Goal: Transaction & Acquisition: Purchase product/service

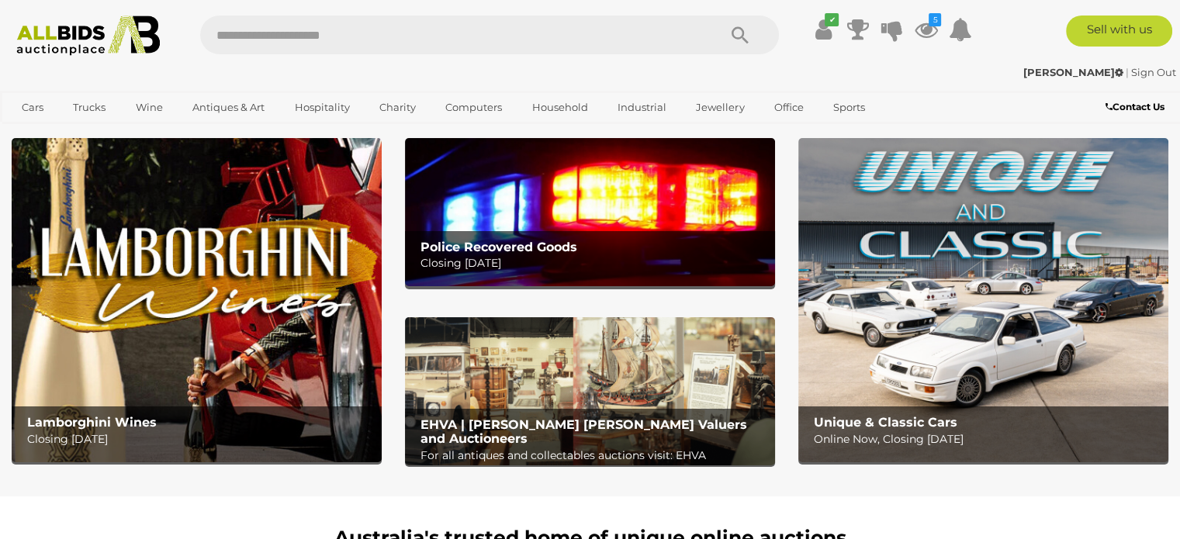
scroll to position [30, 0]
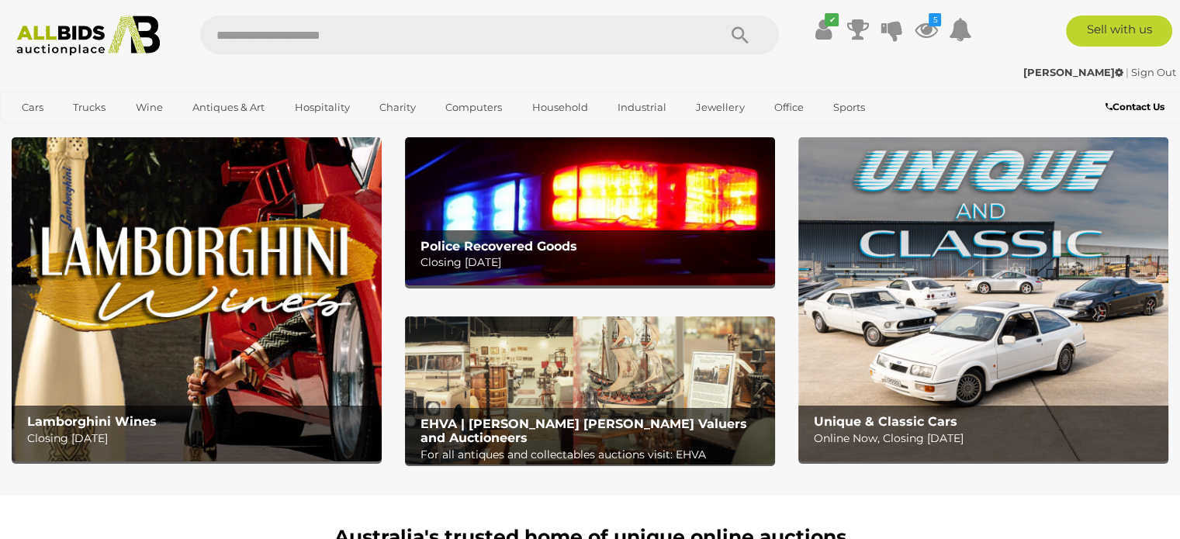
click at [649, 213] on img at bounding box center [590, 211] width 370 height 148
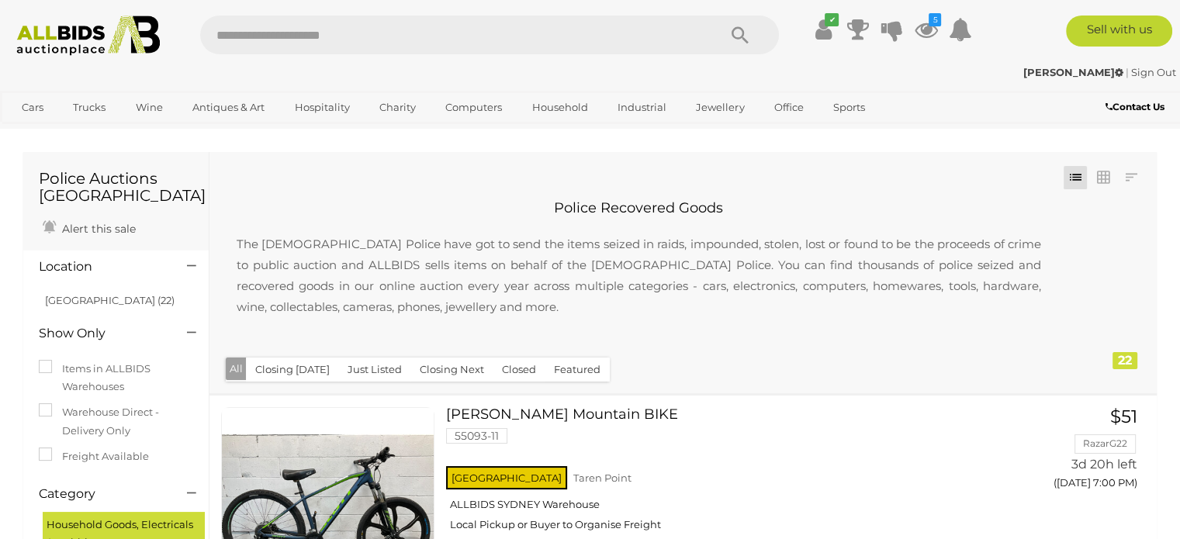
click at [68, 185] on h1 "Police Auctions Australia" at bounding box center [116, 187] width 154 height 34
click at [68, 33] on img at bounding box center [89, 36] width 160 height 40
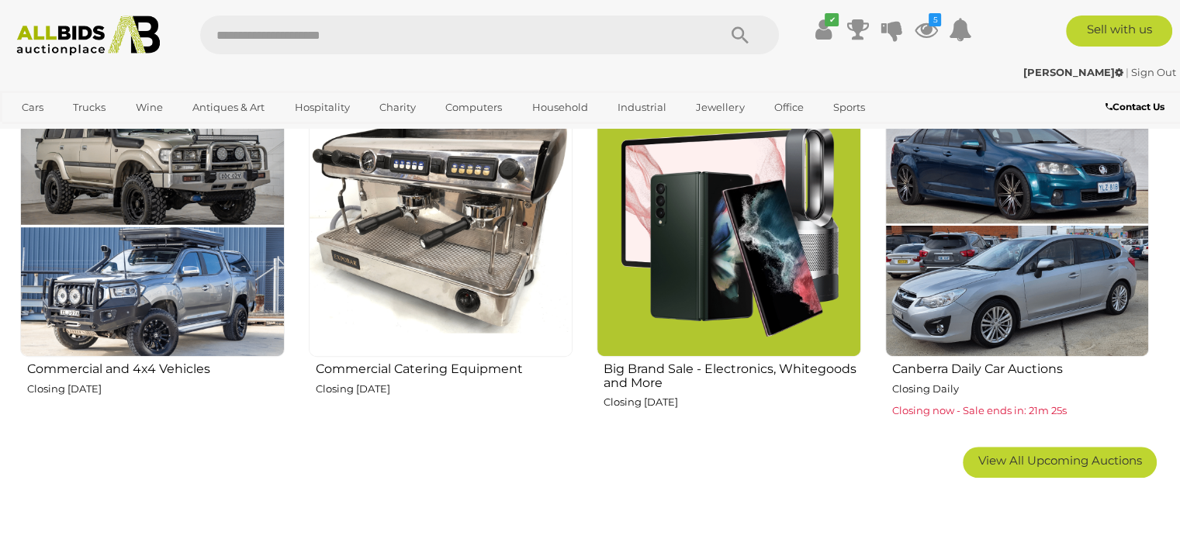
scroll to position [961, 0]
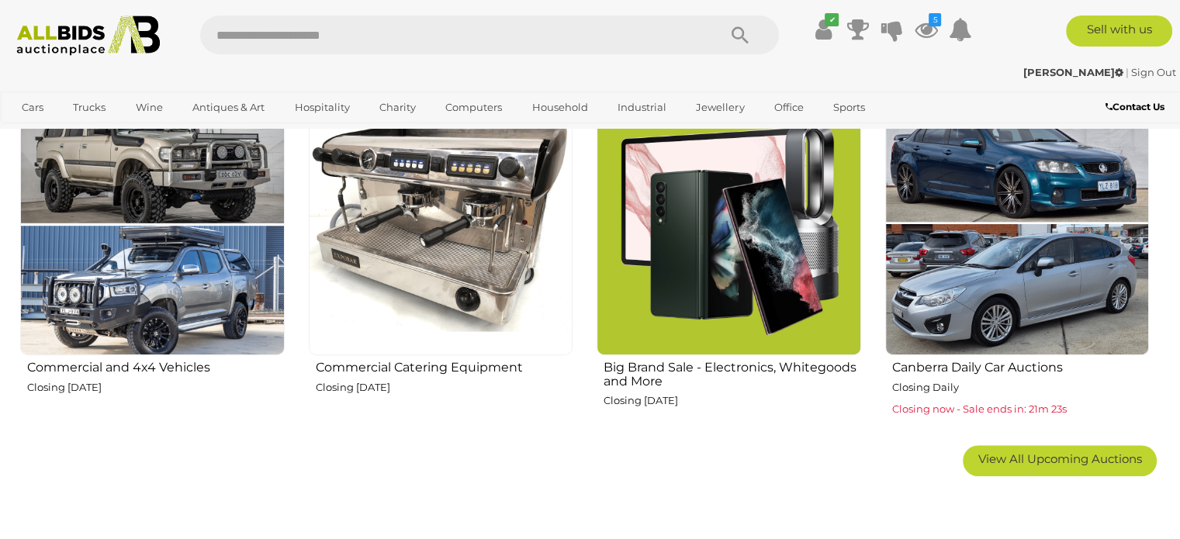
click at [713, 327] on img at bounding box center [729, 223] width 265 height 265
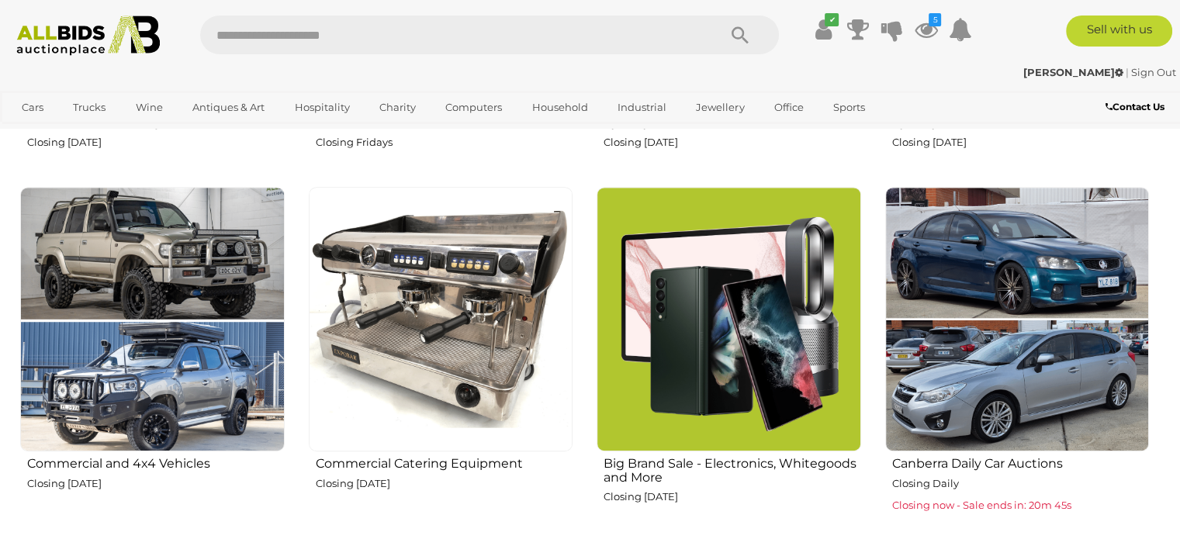
scroll to position [862, 0]
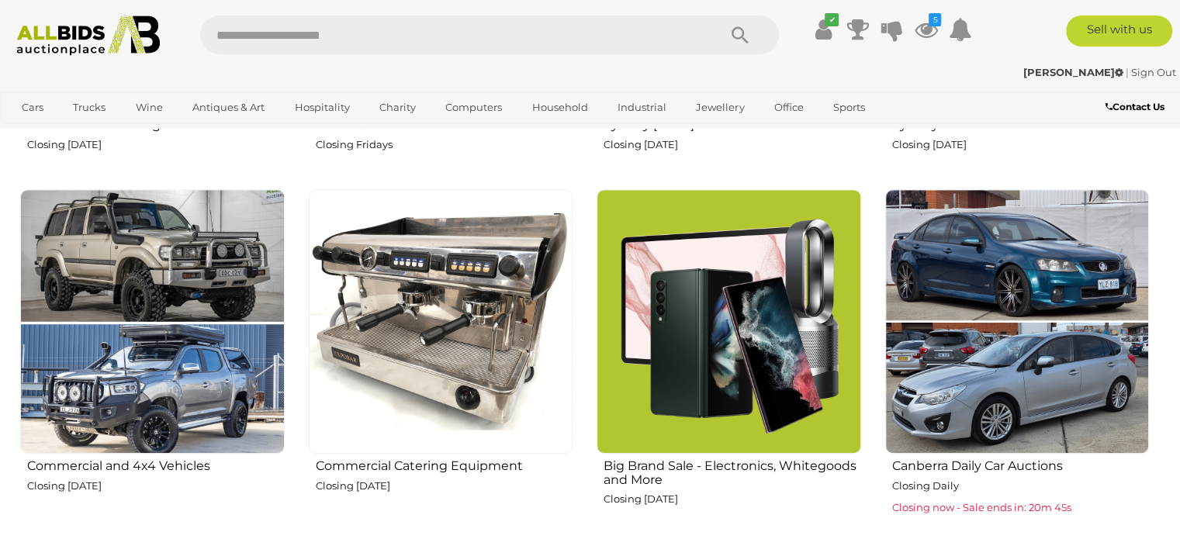
click at [1006, 300] on img at bounding box center [1017, 321] width 265 height 265
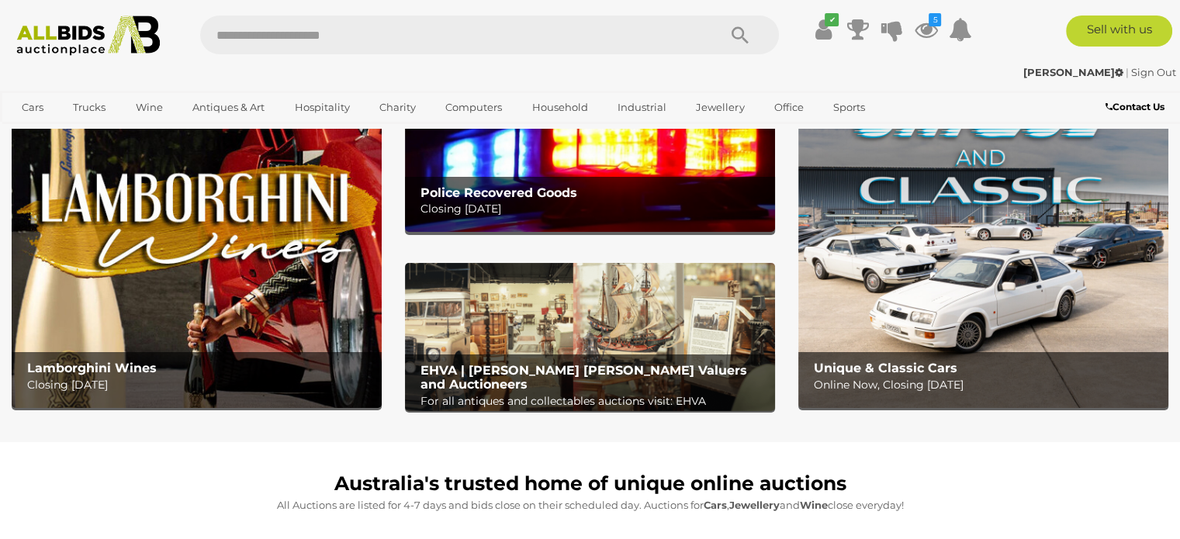
scroll to position [83, 0]
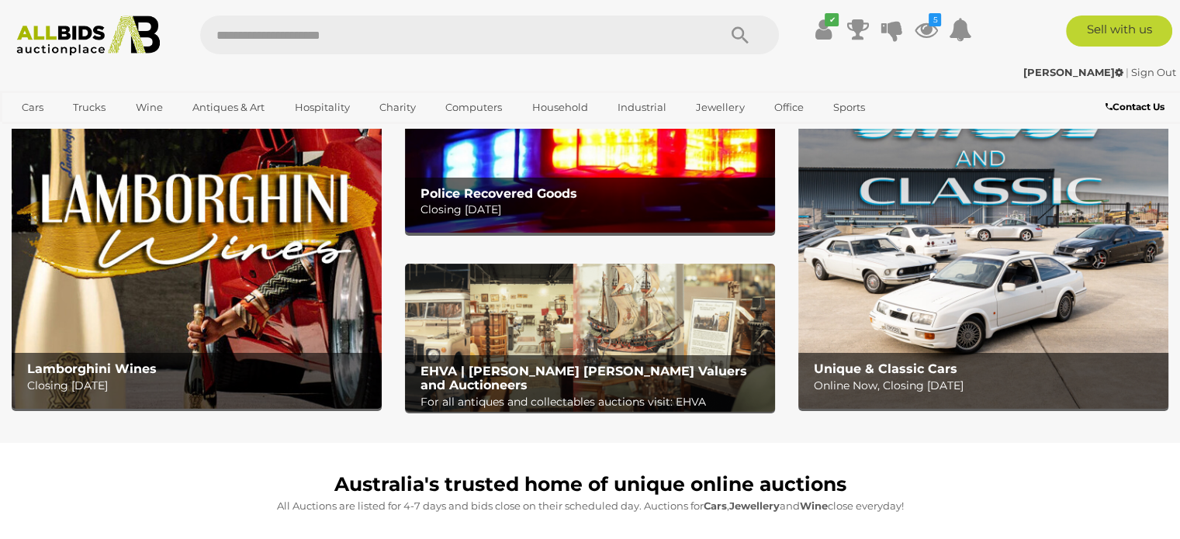
click at [323, 310] on img at bounding box center [197, 247] width 370 height 324
click at [615, 322] on img at bounding box center [590, 338] width 370 height 148
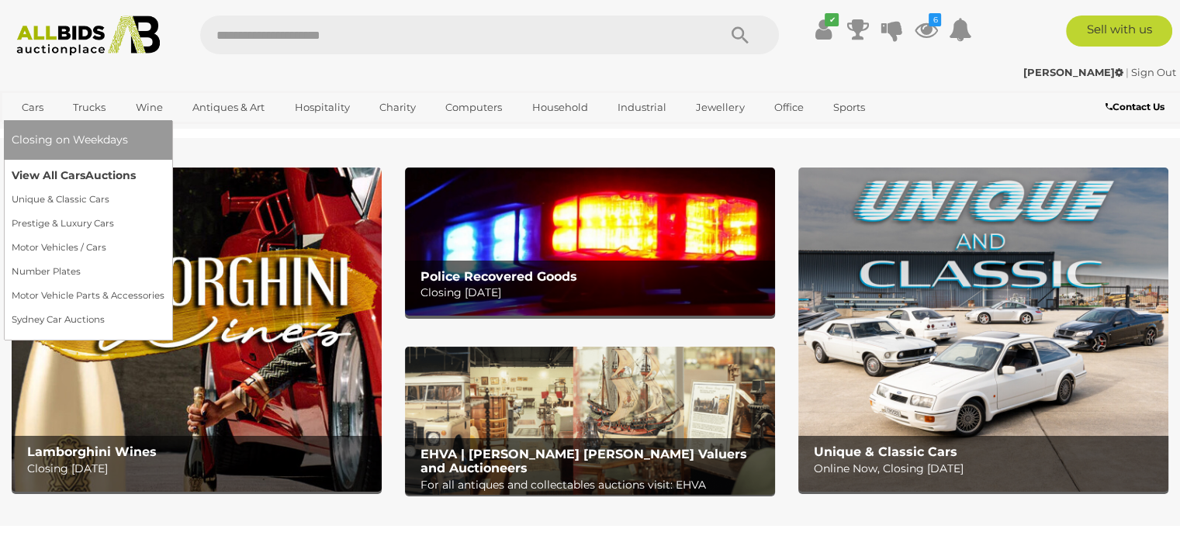
click at [66, 171] on link "View All Cars Auctions" at bounding box center [88, 176] width 153 height 24
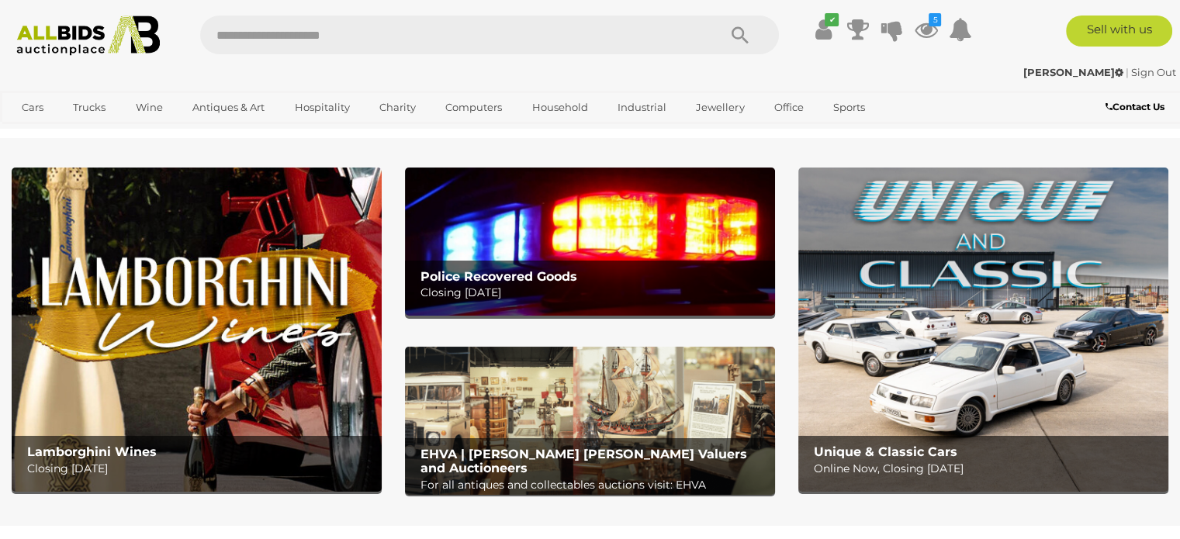
click at [579, 247] on img at bounding box center [590, 242] width 370 height 148
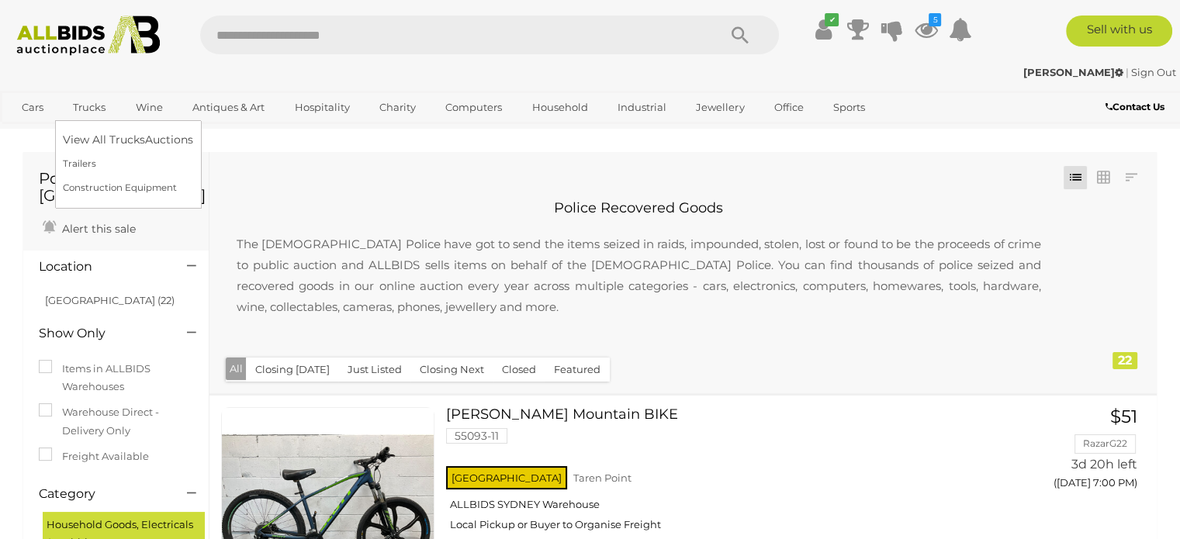
click at [97, 111] on link "Trucks" at bounding box center [89, 108] width 53 height 26
click at [99, 142] on link "View All Trucks Auctions" at bounding box center [131, 140] width 137 height 24
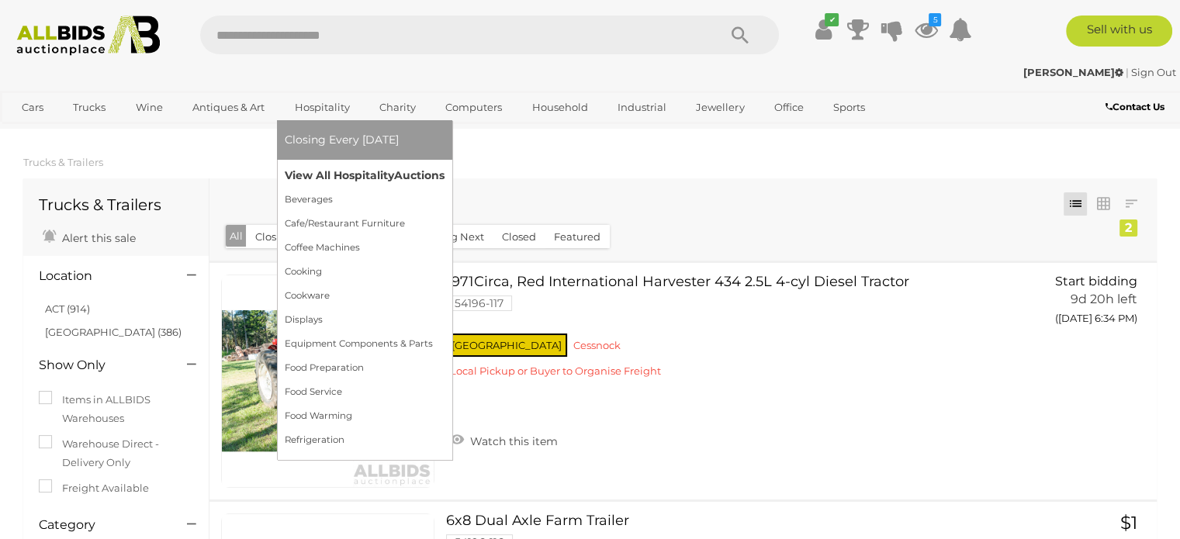
click at [351, 168] on link "View All Hospitality Auctions" at bounding box center [365, 176] width 160 height 24
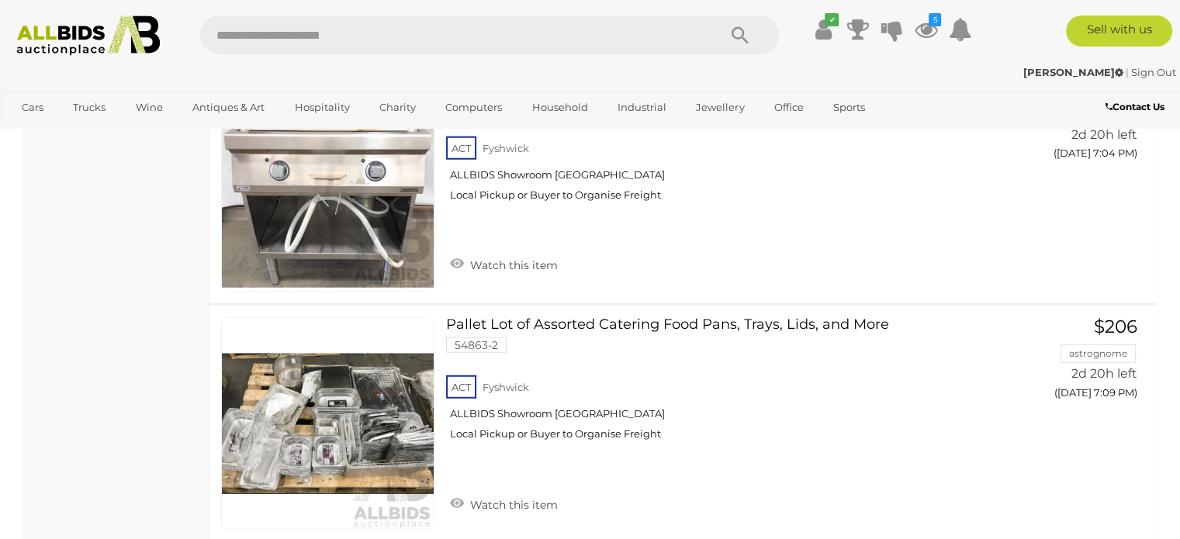
scroll to position [4111, 0]
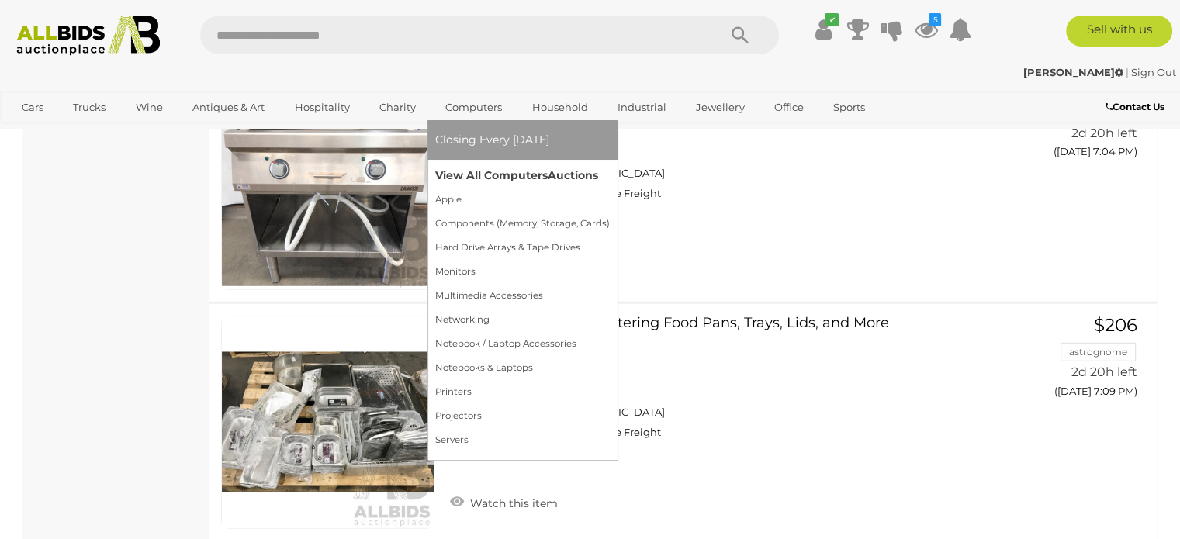
click at [517, 173] on link "View All Computers Auctions" at bounding box center [522, 176] width 175 height 24
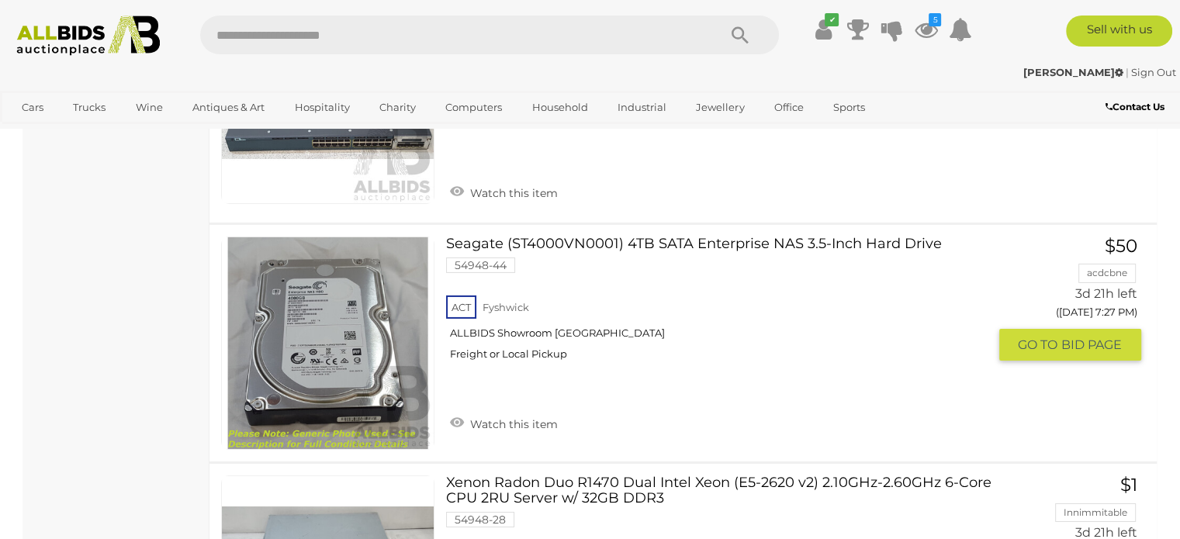
scroll to position [5128, 0]
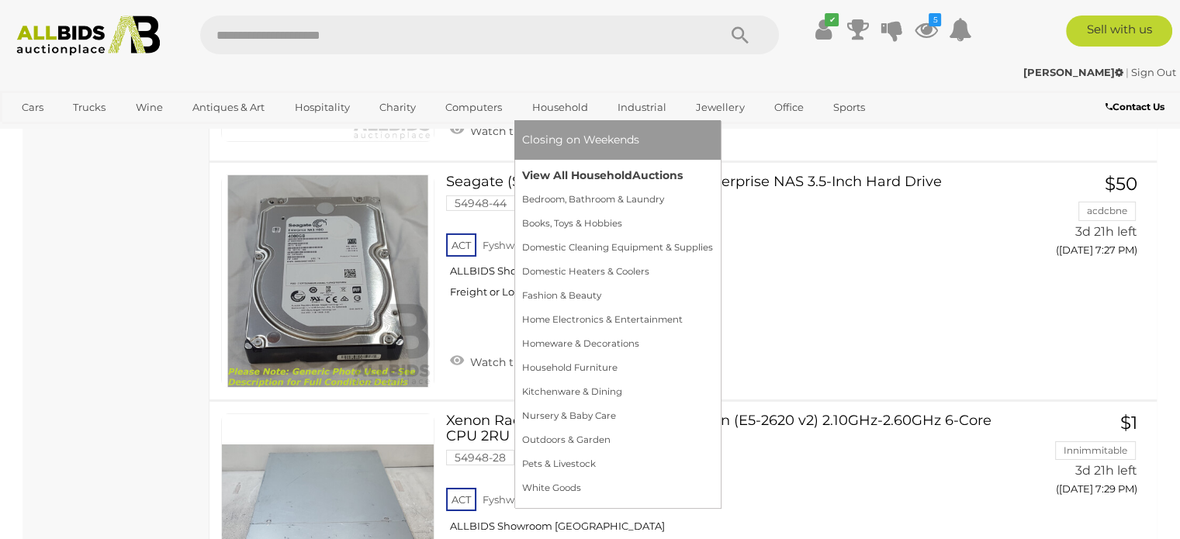
click at [573, 170] on link "View All Household Auctions" at bounding box center [617, 176] width 191 height 24
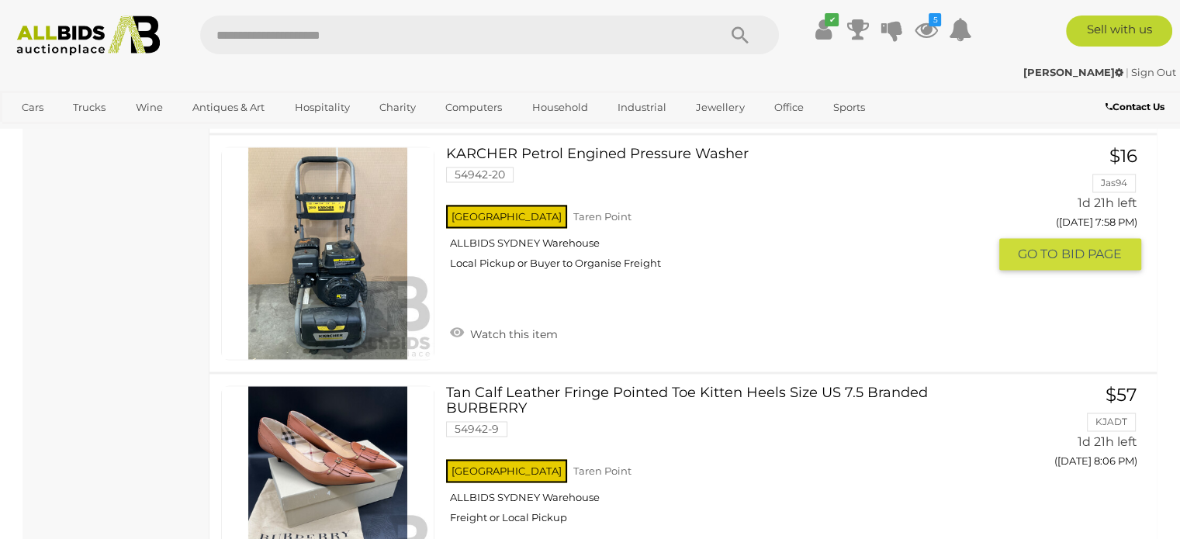
scroll to position [2406, 0]
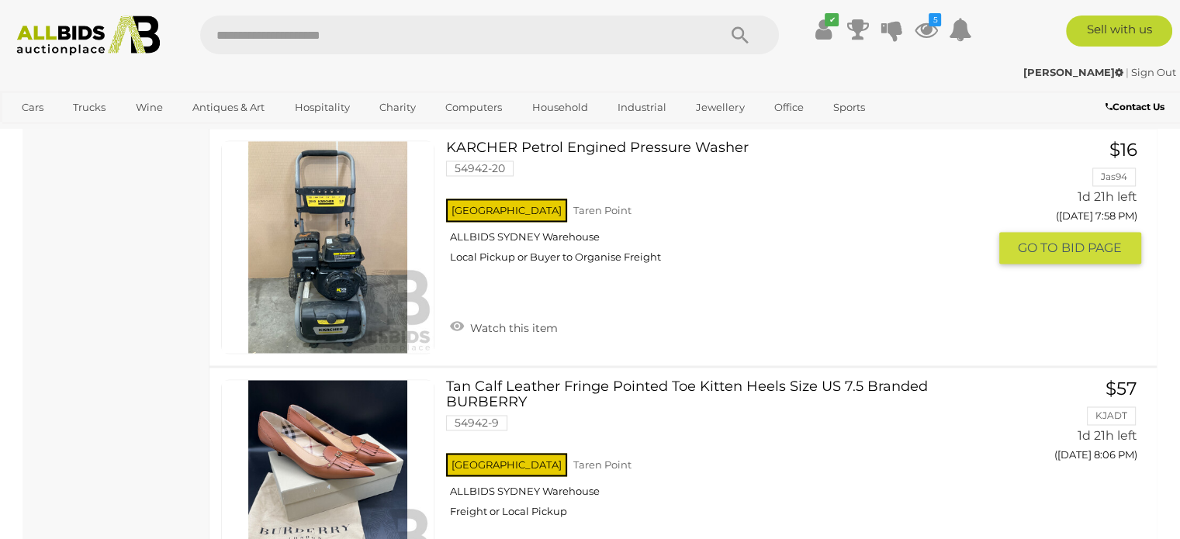
click at [375, 213] on link at bounding box center [327, 246] width 213 height 213
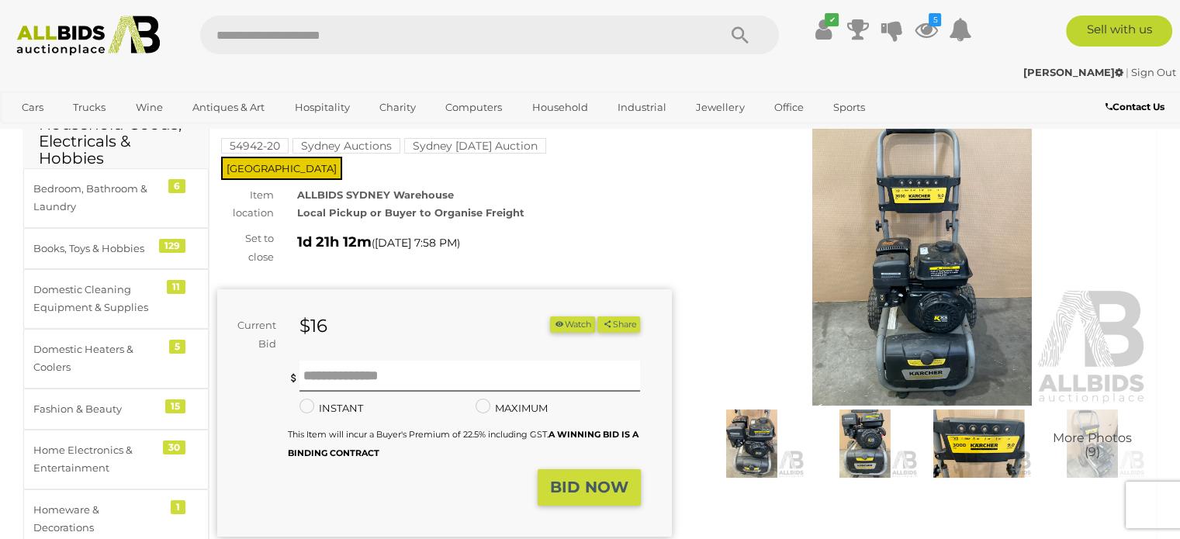
scroll to position [84, 0]
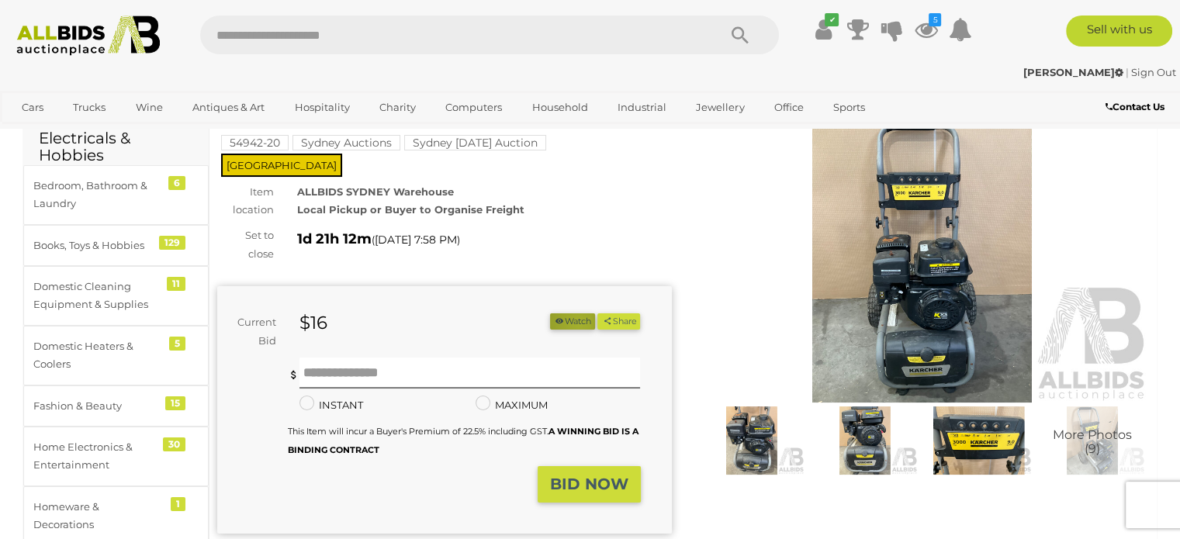
click at [573, 313] on button "Watch" at bounding box center [572, 321] width 45 height 16
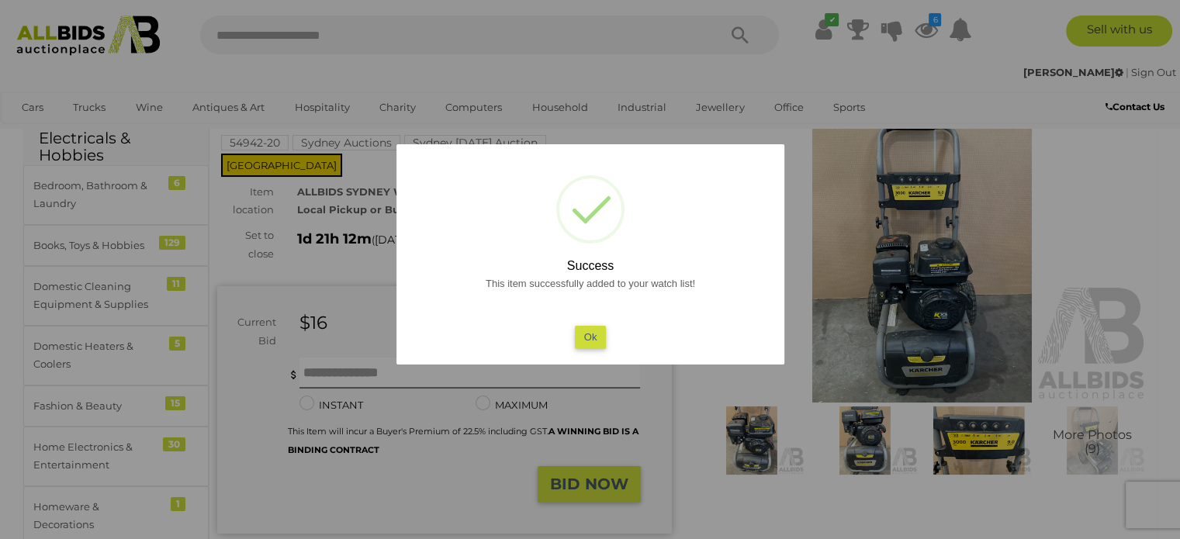
click at [593, 334] on button "Ok" at bounding box center [590, 337] width 32 height 23
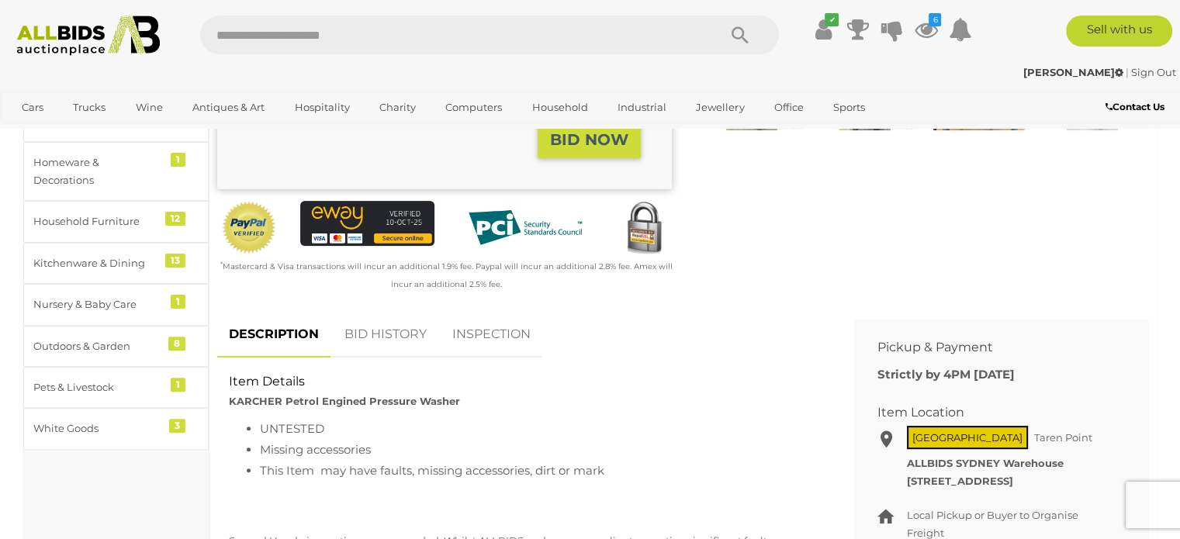
scroll to position [521, 0]
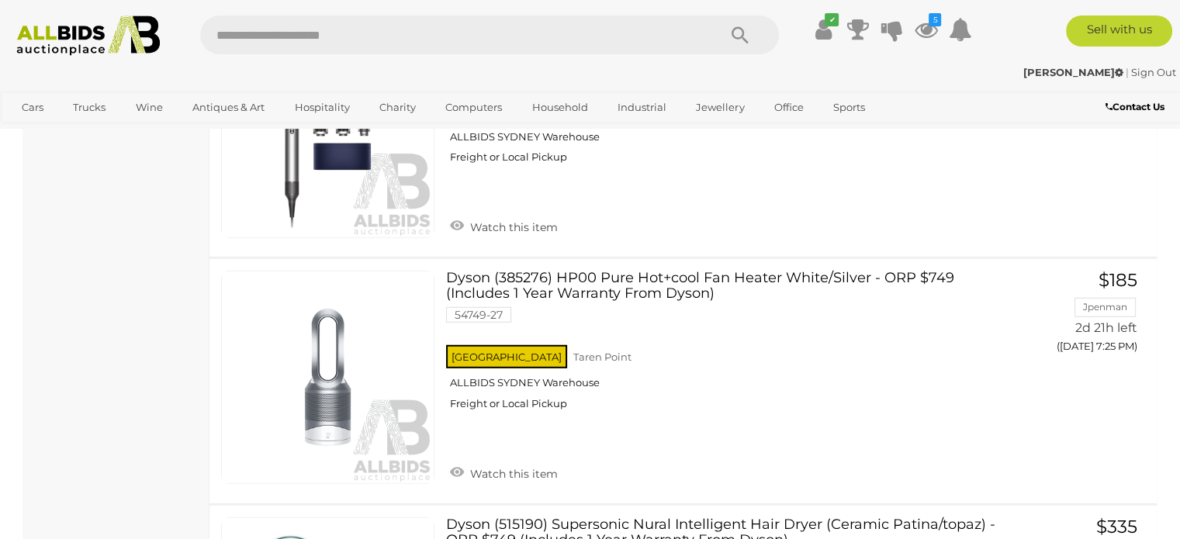
scroll to position [4293, 0]
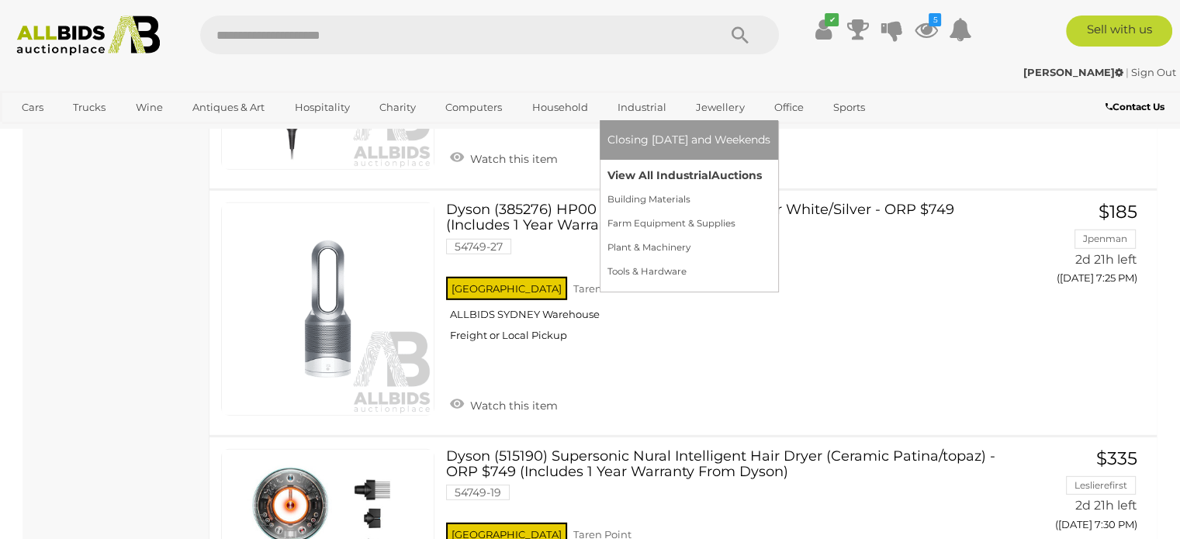
click at [639, 171] on link "View All Industrial Auctions" at bounding box center [689, 176] width 163 height 24
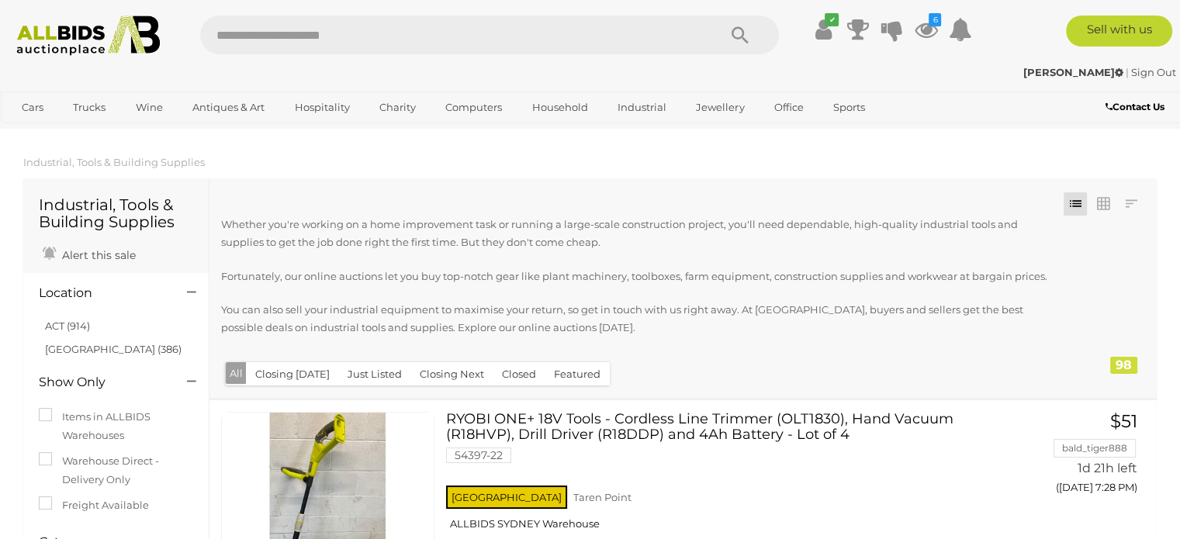
click at [639, 171] on ol "Industrial, Tools & Building Supplies" at bounding box center [590, 163] width 1180 height 26
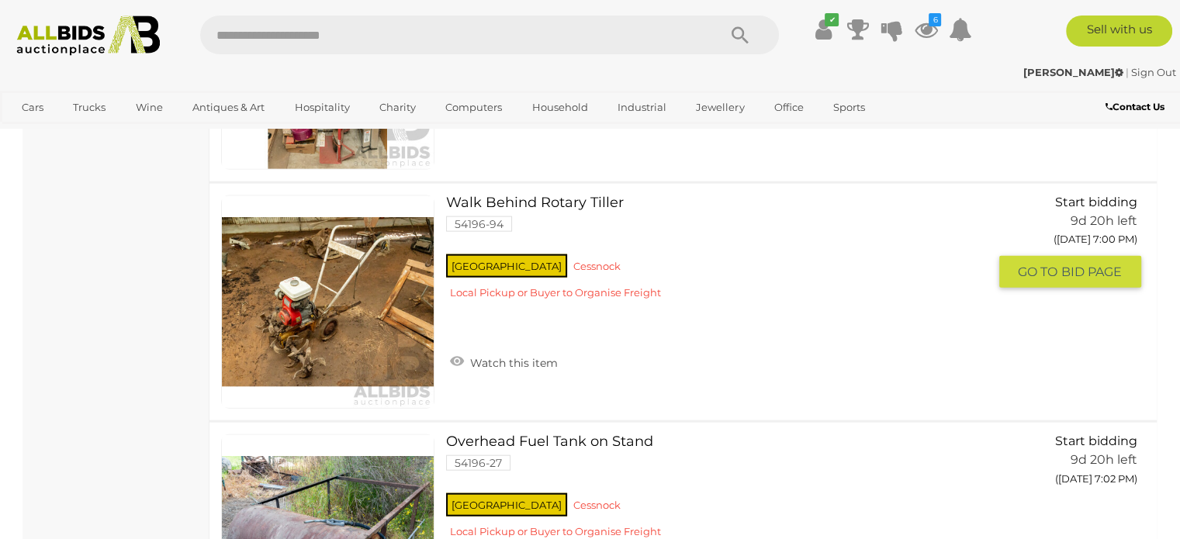
scroll to position [9336, 0]
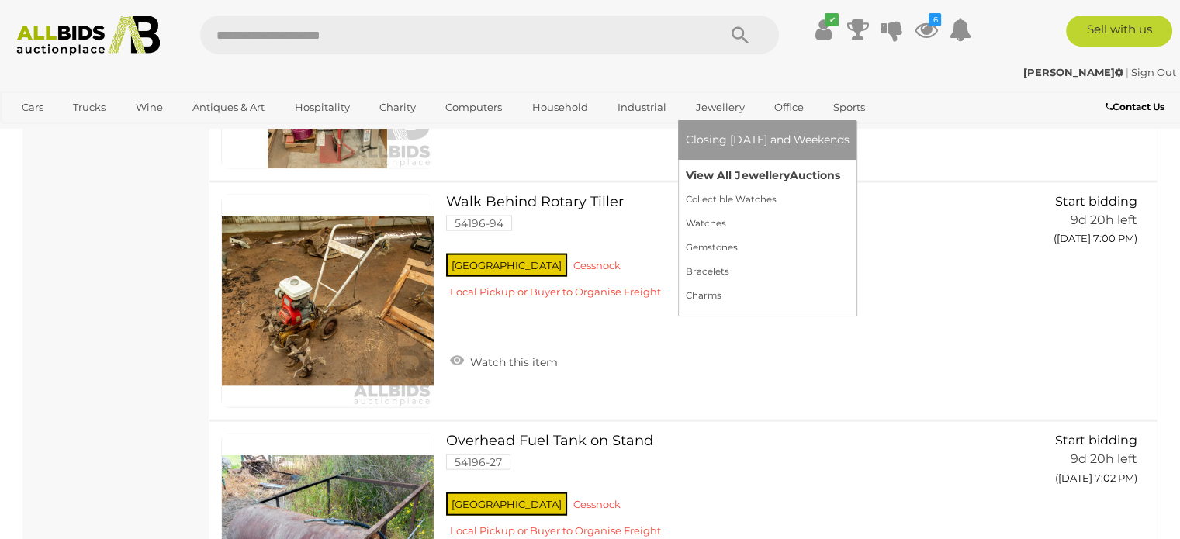
click at [708, 171] on link "View All Jewellery Auctions" at bounding box center [767, 176] width 163 height 24
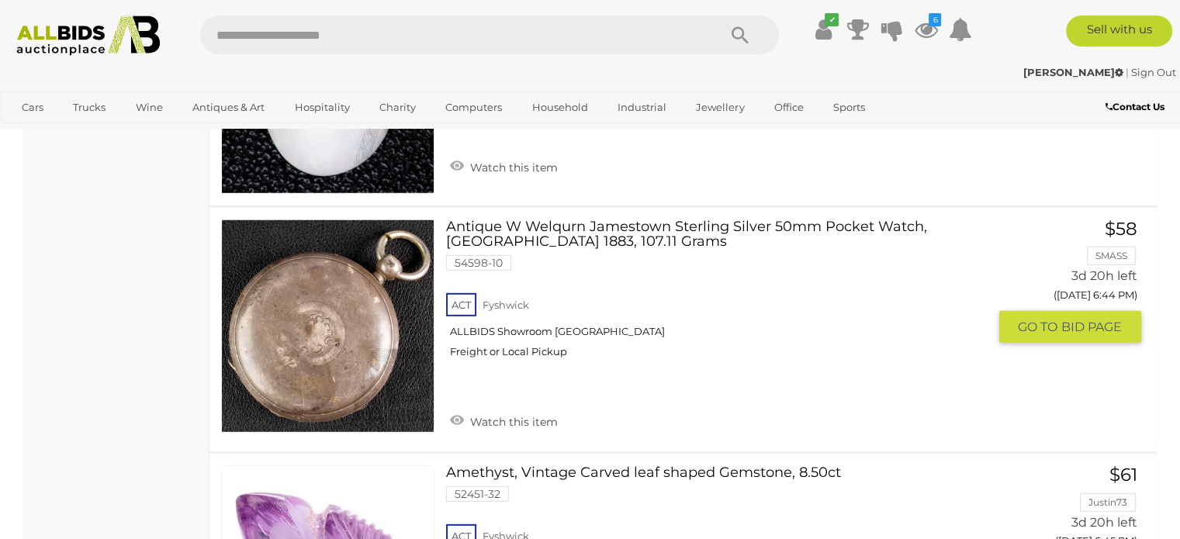
scroll to position [4404, 0]
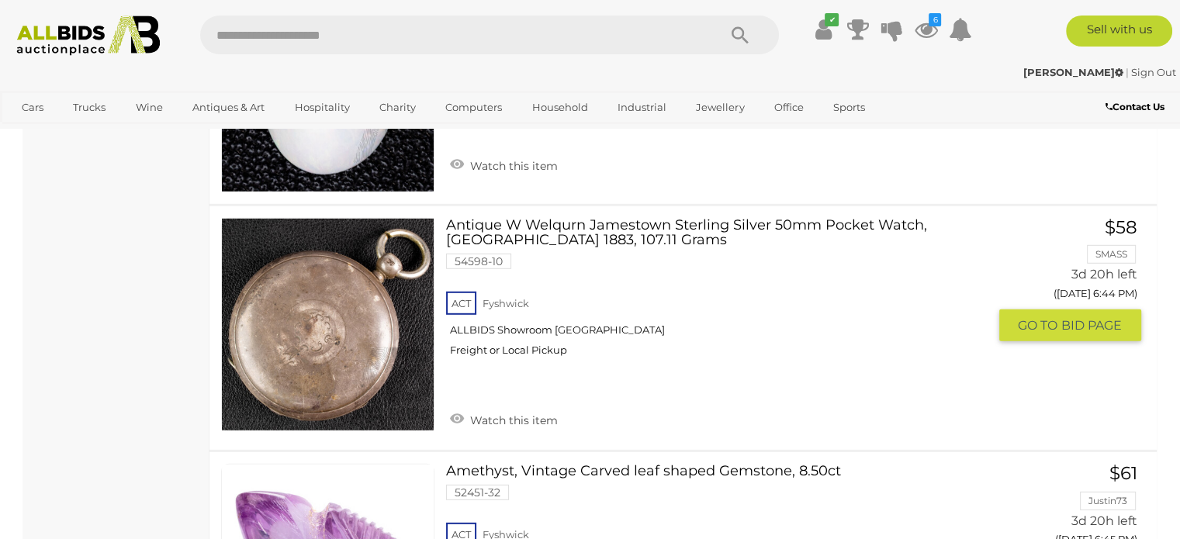
click at [523, 218] on link "Antique W Welqurn Jamestown Sterling Silver 50mm Pocket Watch, London 1883, 107…" at bounding box center [722, 293] width 529 height 151
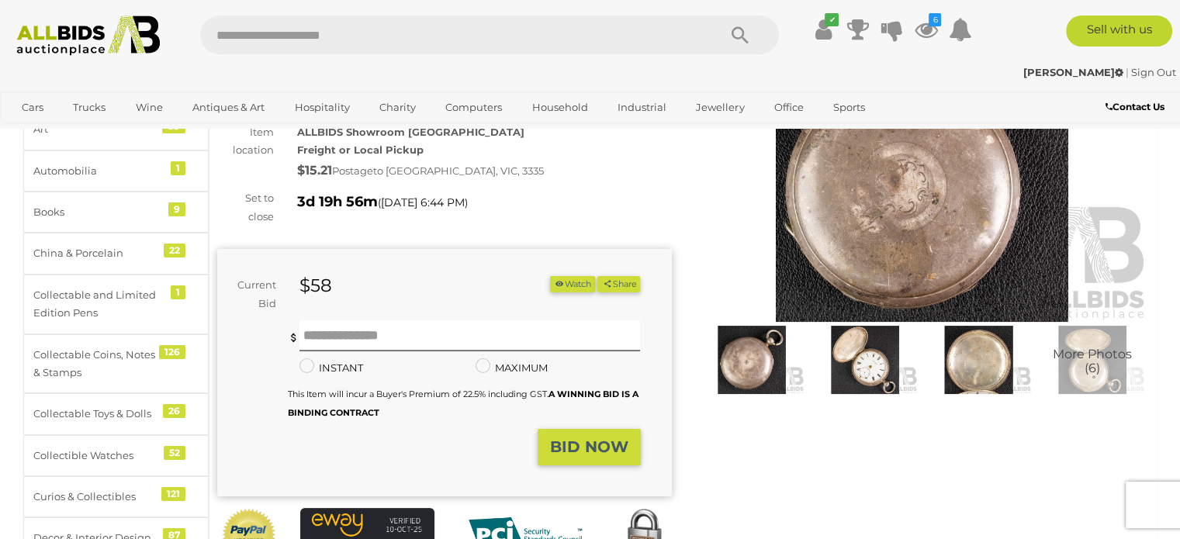
scroll to position [165, 0]
click at [891, 368] on img at bounding box center [865, 360] width 106 height 68
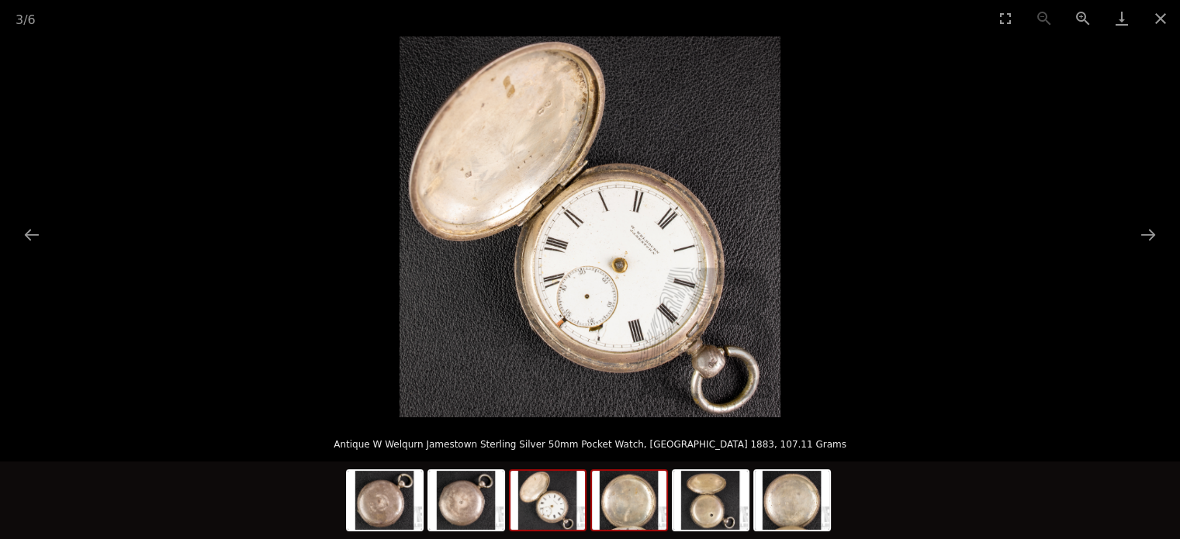
click at [635, 471] on img at bounding box center [629, 500] width 74 height 59
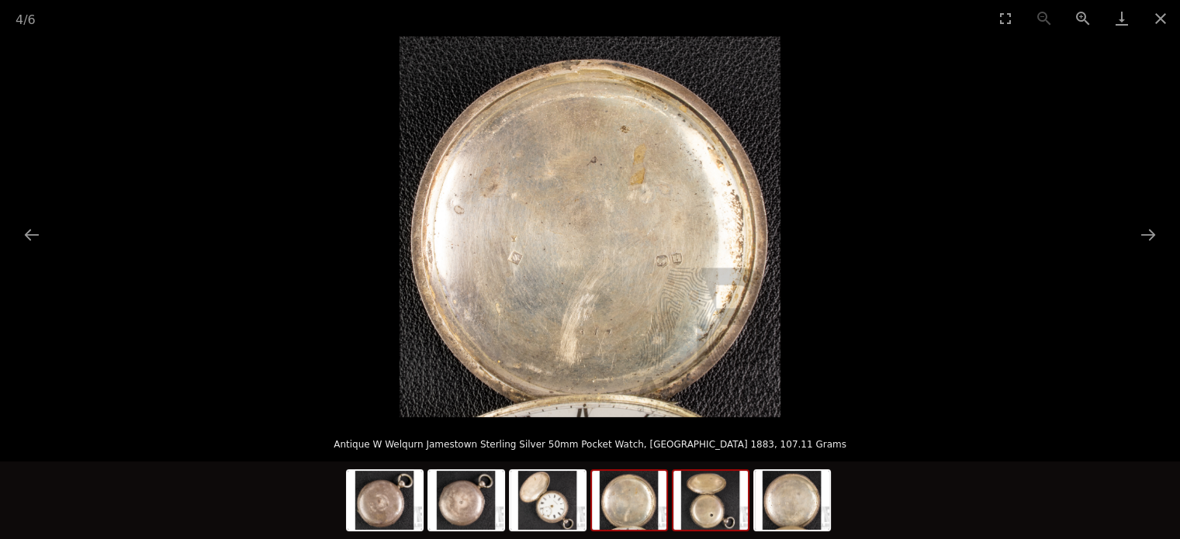
click at [698, 493] on img at bounding box center [711, 500] width 74 height 59
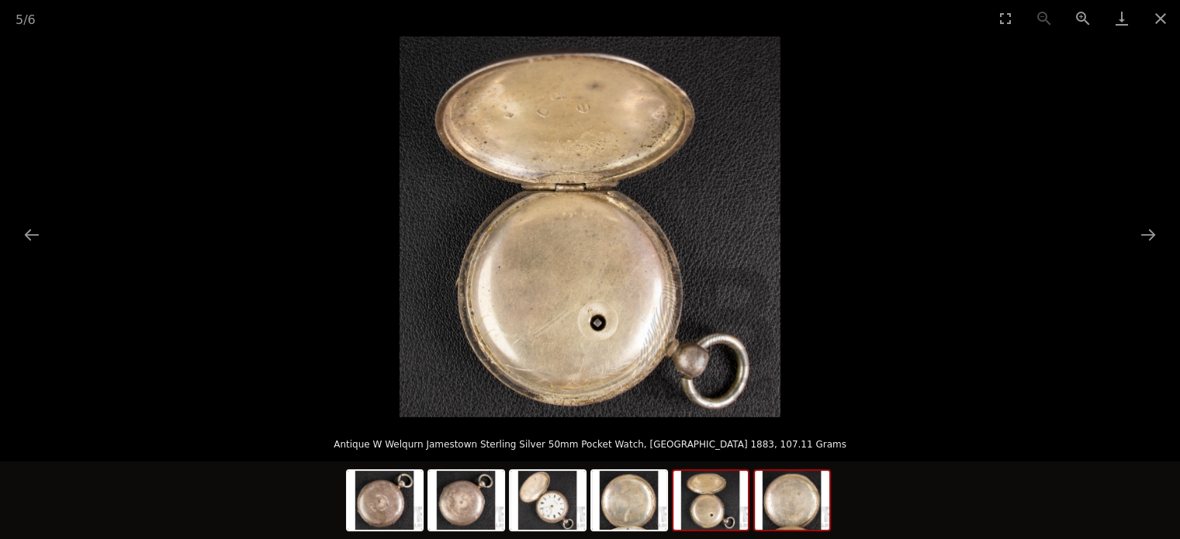
click at [764, 507] on img at bounding box center [792, 500] width 74 height 59
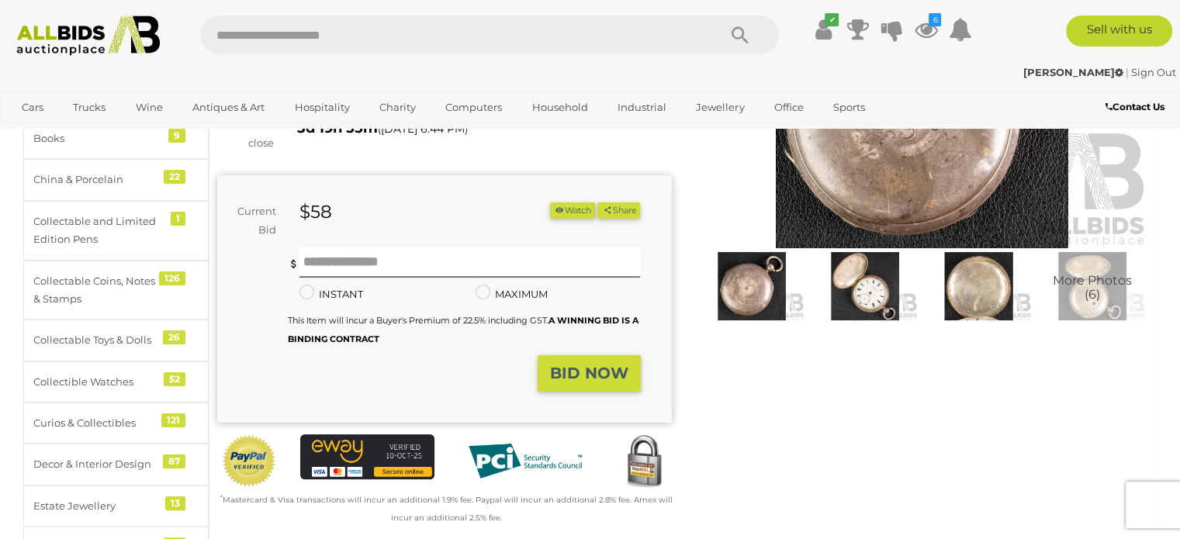
scroll to position [239, 0]
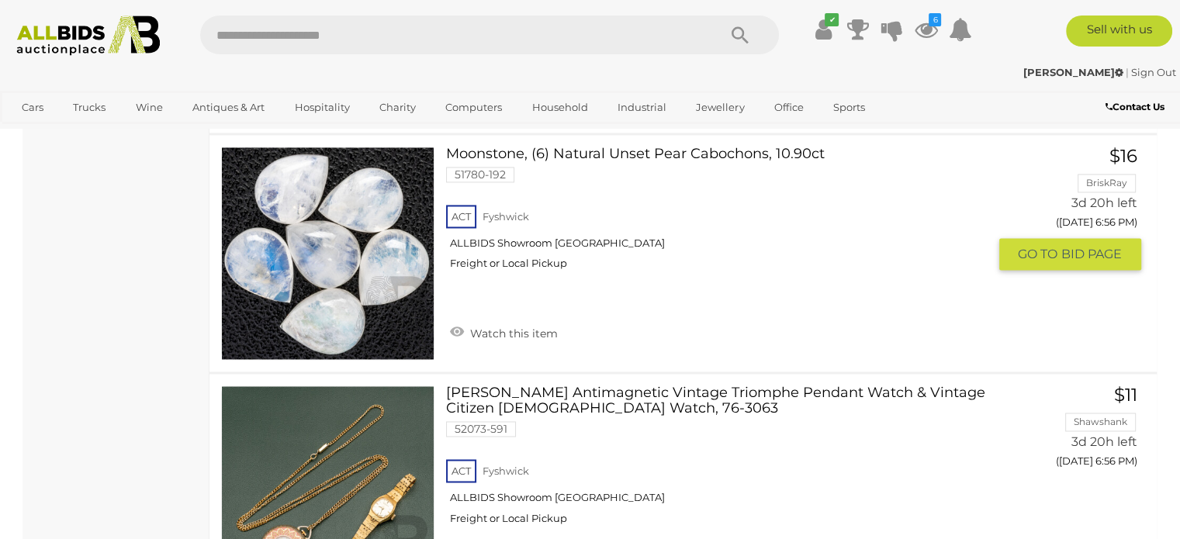
scroll to position [8360, 0]
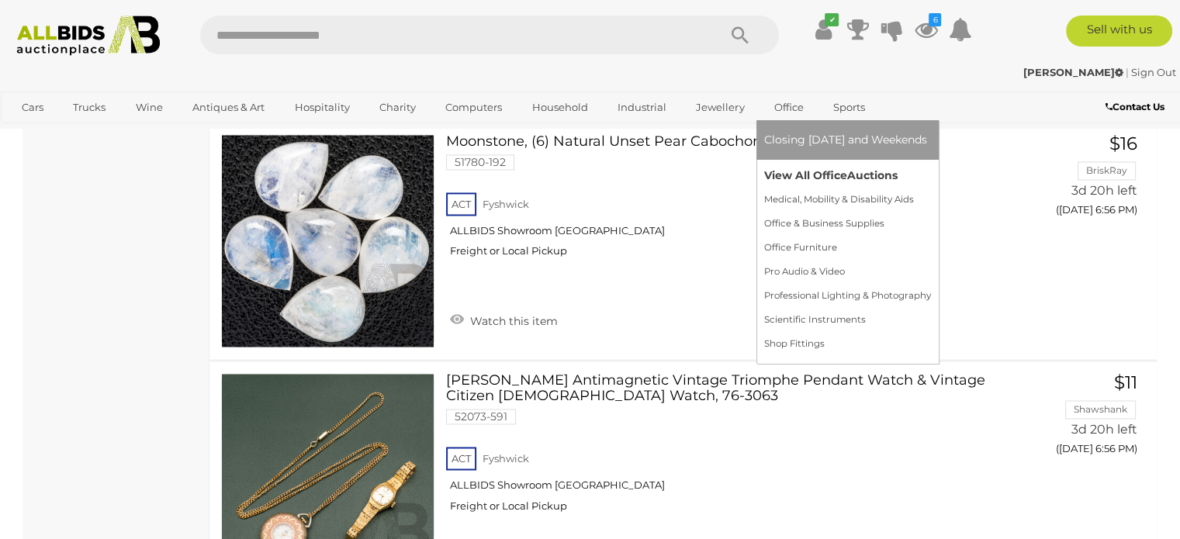
click at [797, 173] on link "View All Office Auctions" at bounding box center [847, 176] width 167 height 24
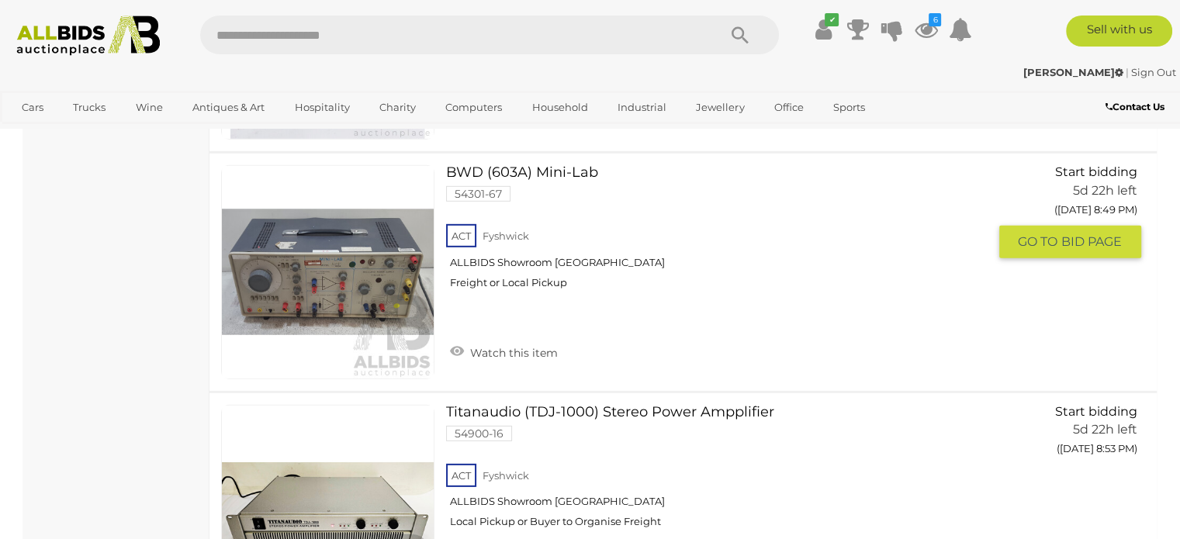
scroll to position [10544, 0]
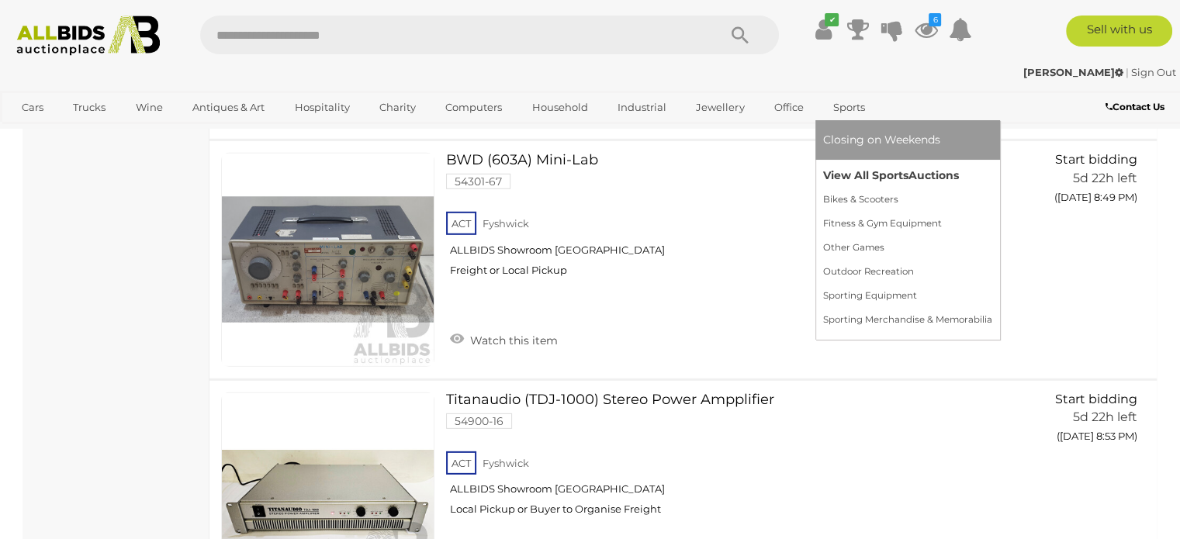
click at [858, 175] on link "View All Sports Auctions" at bounding box center [907, 176] width 169 height 24
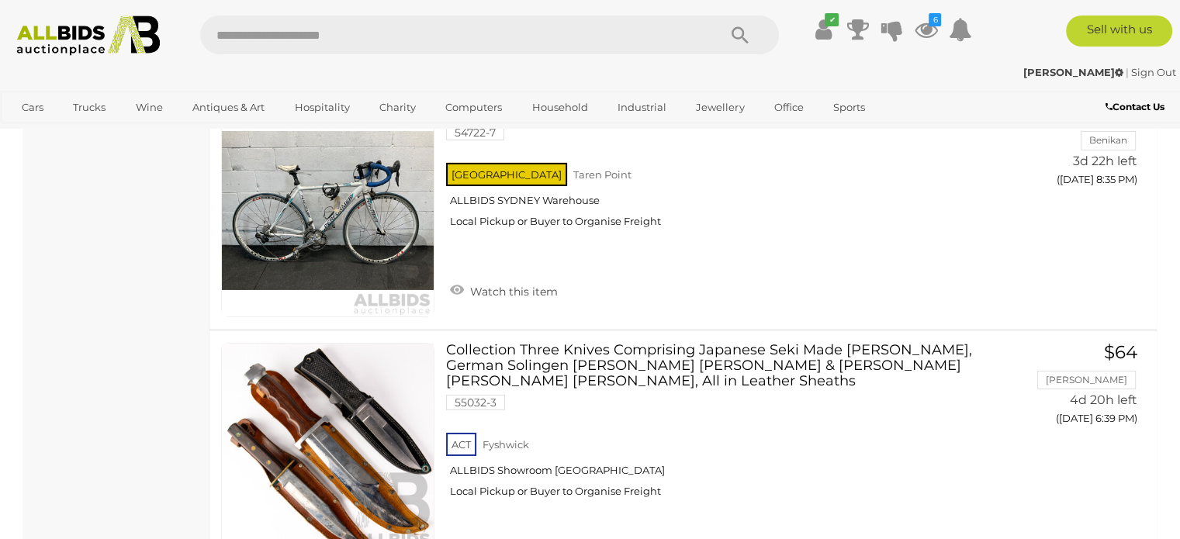
scroll to position [5190, 0]
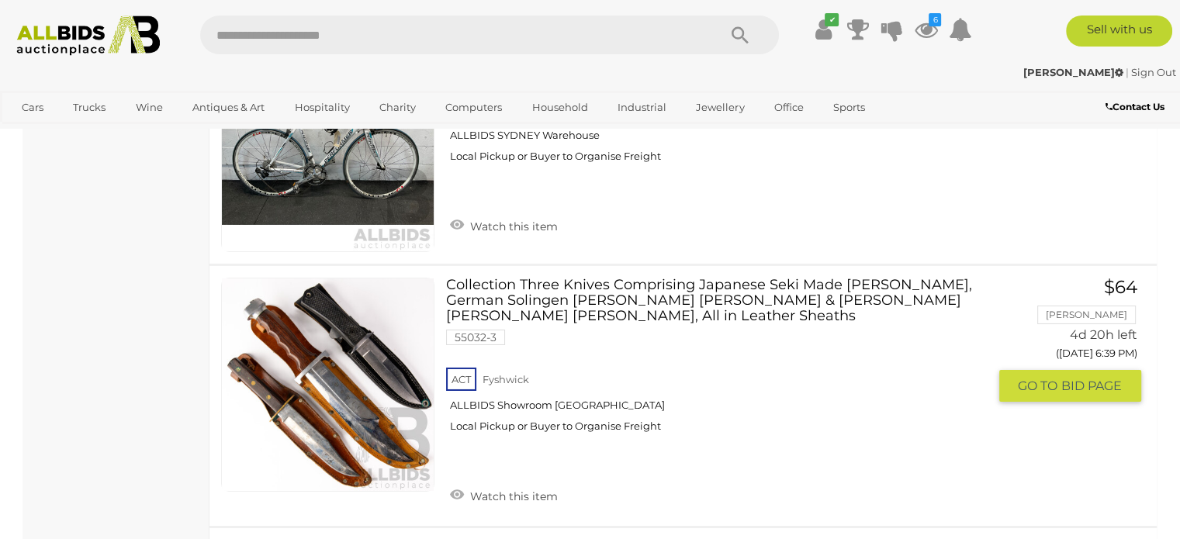
click at [316, 369] on link at bounding box center [327, 384] width 213 height 213
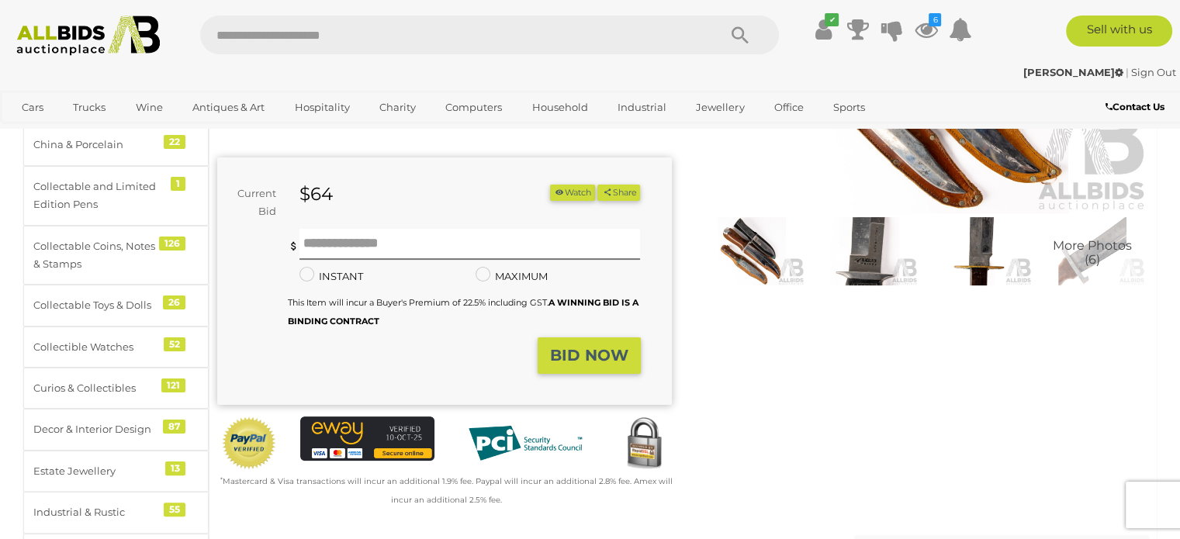
scroll to position [291, 0]
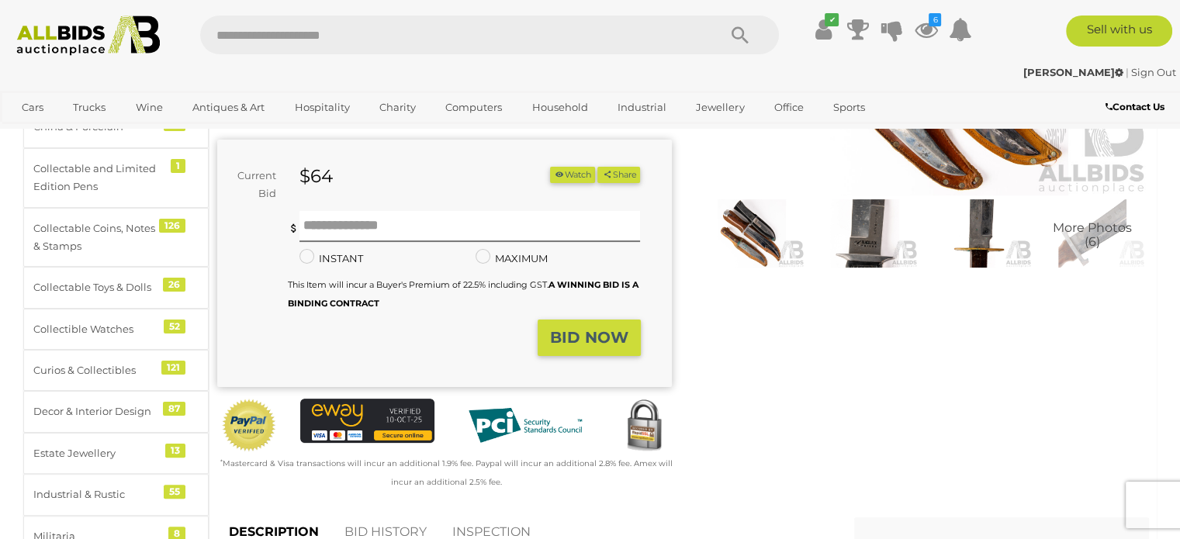
click at [875, 216] on img at bounding box center [865, 233] width 106 height 68
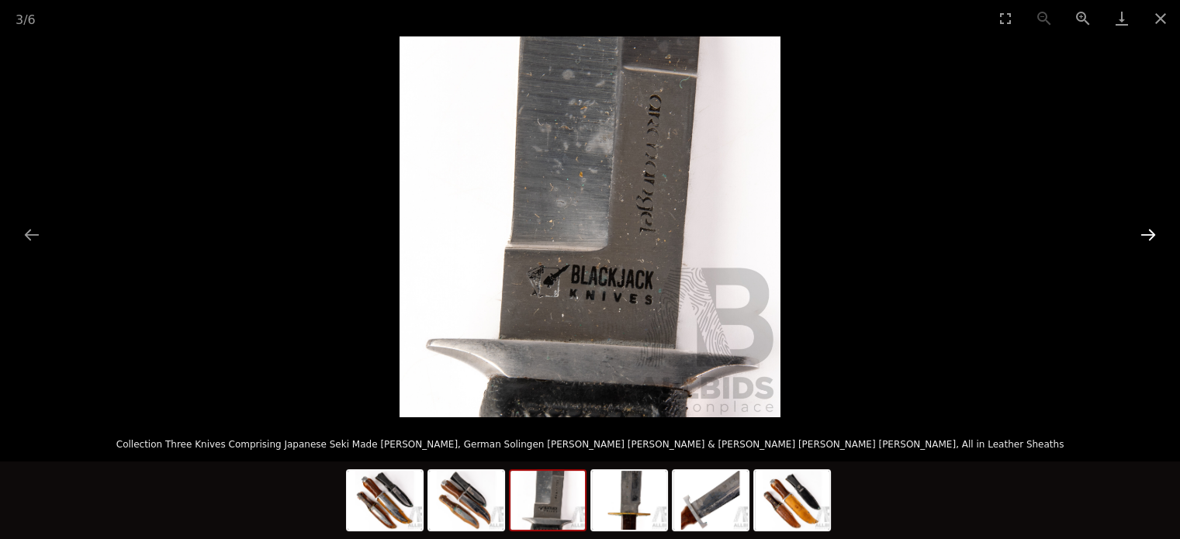
click at [1159, 226] on button "Next slide" at bounding box center [1148, 235] width 33 height 30
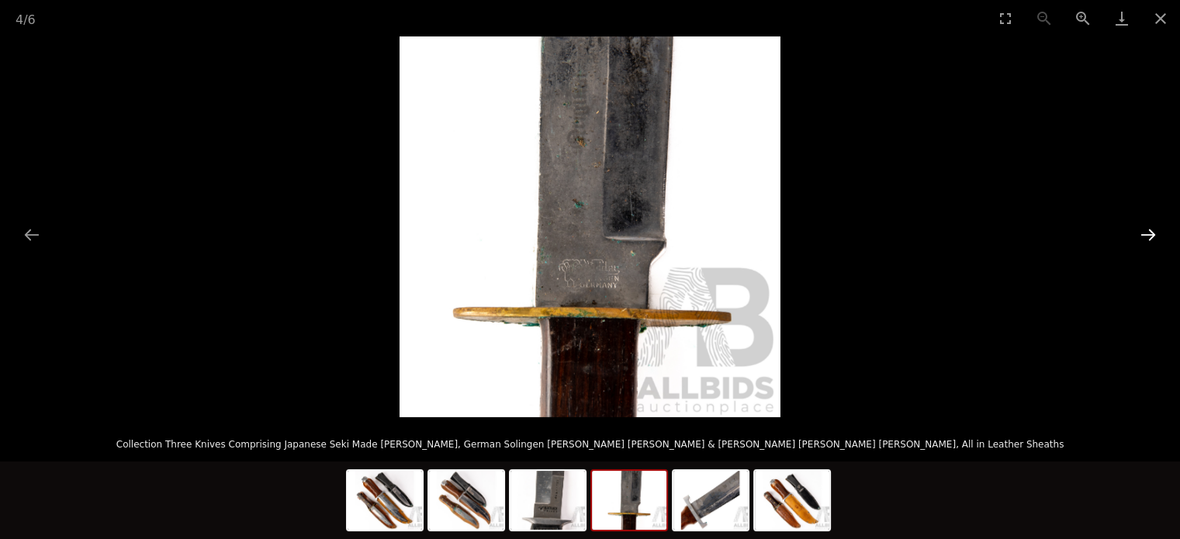
click at [1159, 226] on button "Next slide" at bounding box center [1148, 235] width 33 height 30
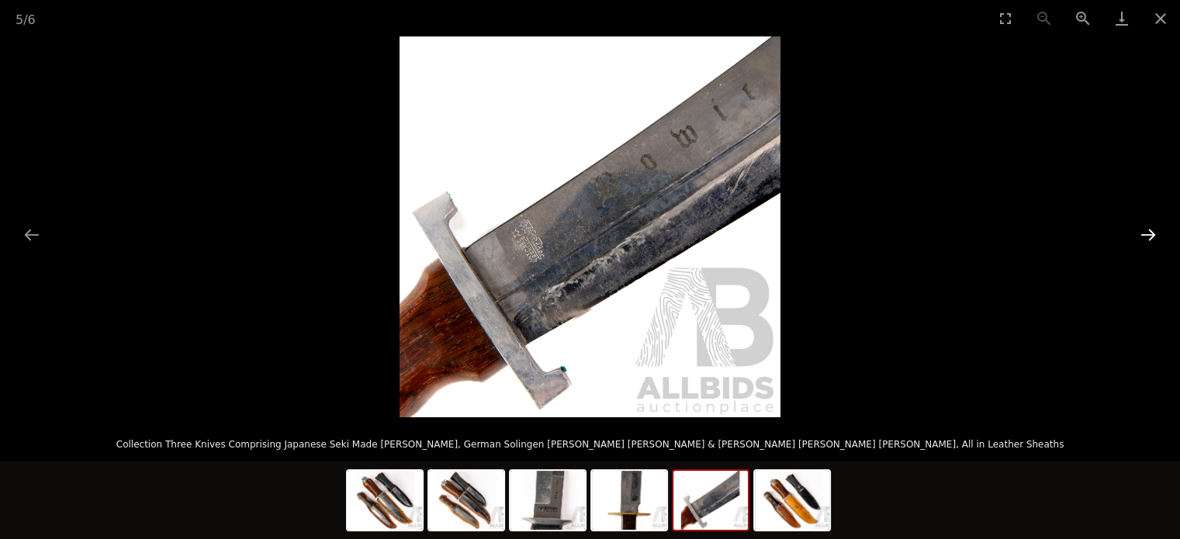
click at [1159, 226] on button "Next slide" at bounding box center [1148, 235] width 33 height 30
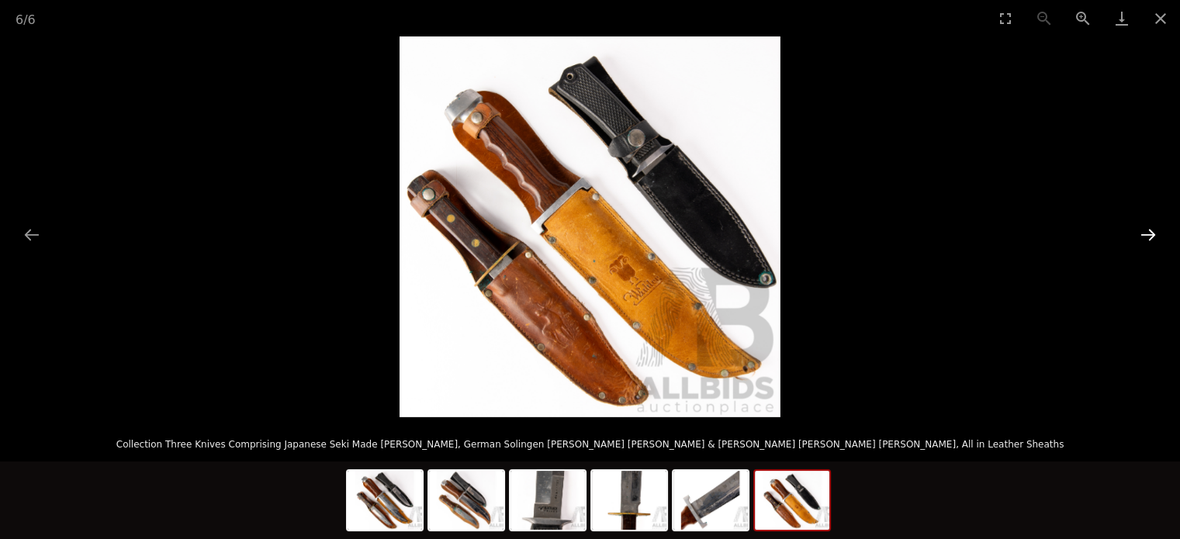
click at [1159, 226] on button "Next slide" at bounding box center [1148, 235] width 33 height 30
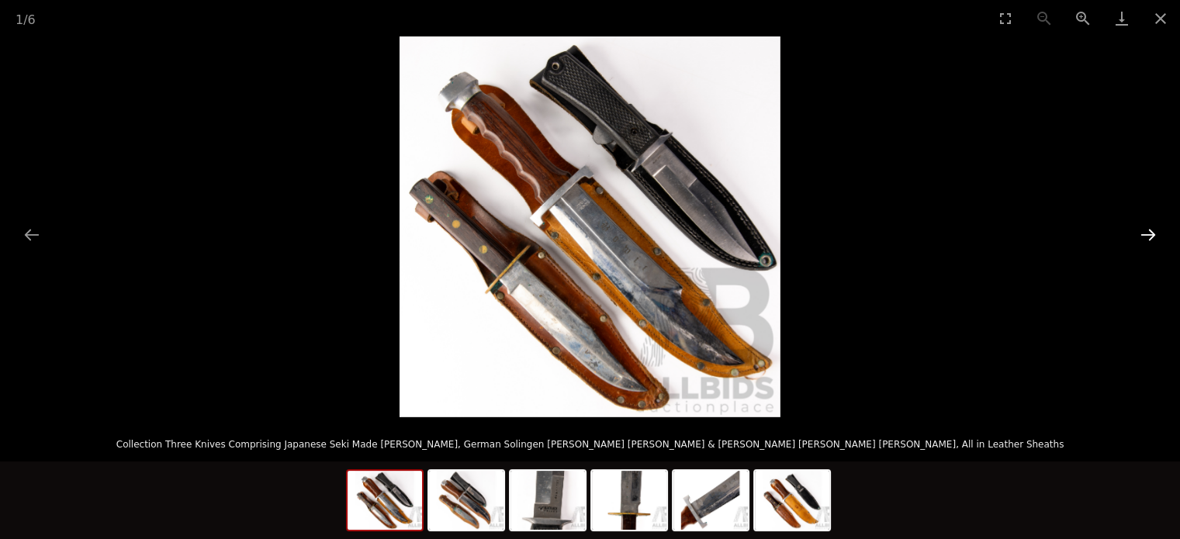
click at [1159, 226] on button "Next slide" at bounding box center [1148, 235] width 33 height 30
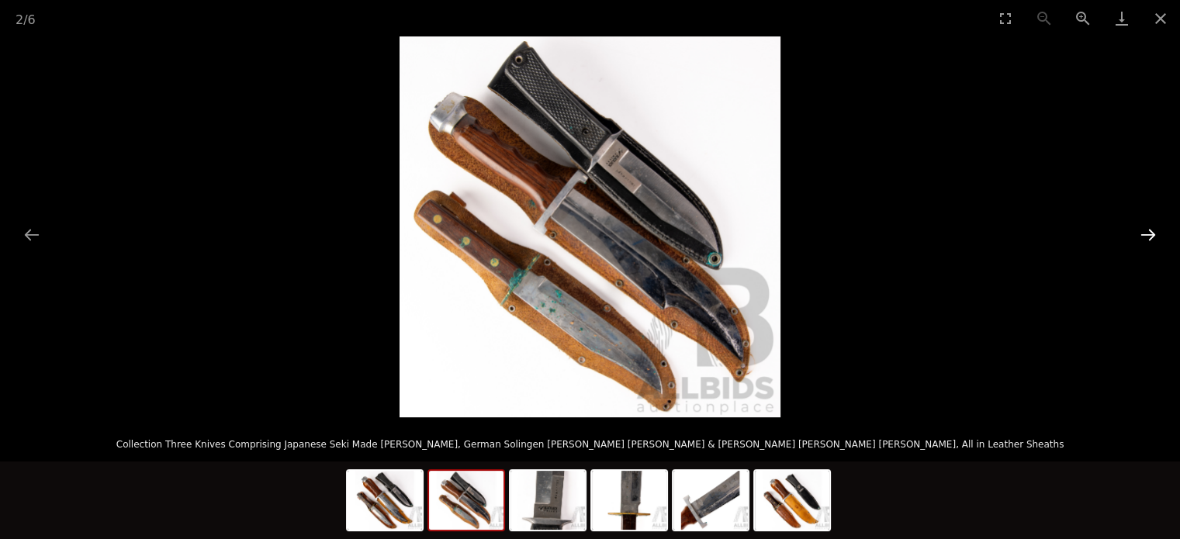
click at [1159, 226] on button "Next slide" at bounding box center [1148, 235] width 33 height 30
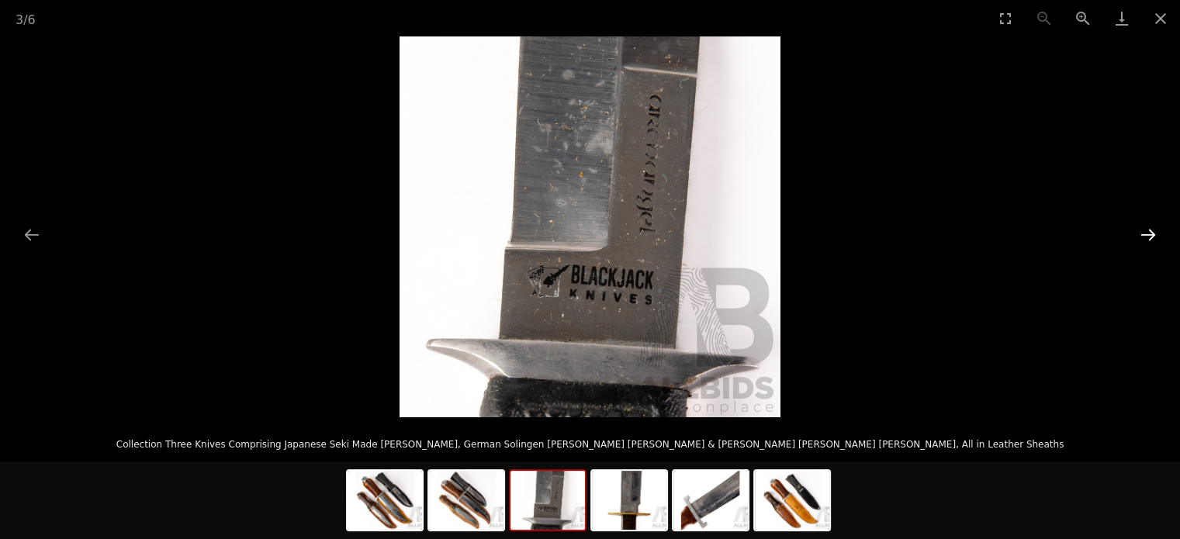
click at [1159, 226] on button "Next slide" at bounding box center [1148, 235] width 33 height 30
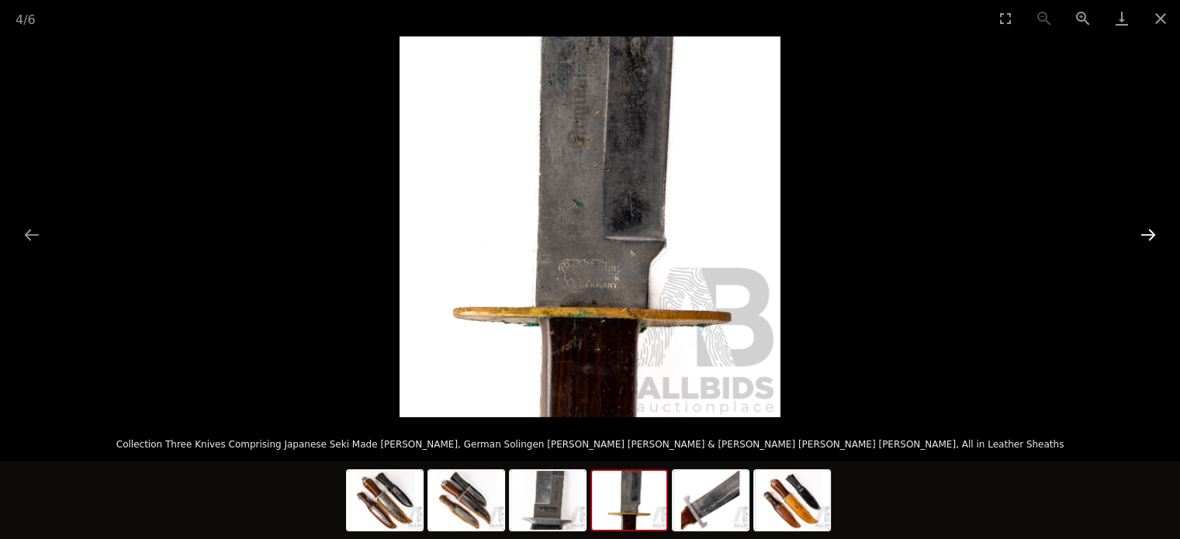
click at [1159, 225] on button "Next slide" at bounding box center [1148, 235] width 33 height 30
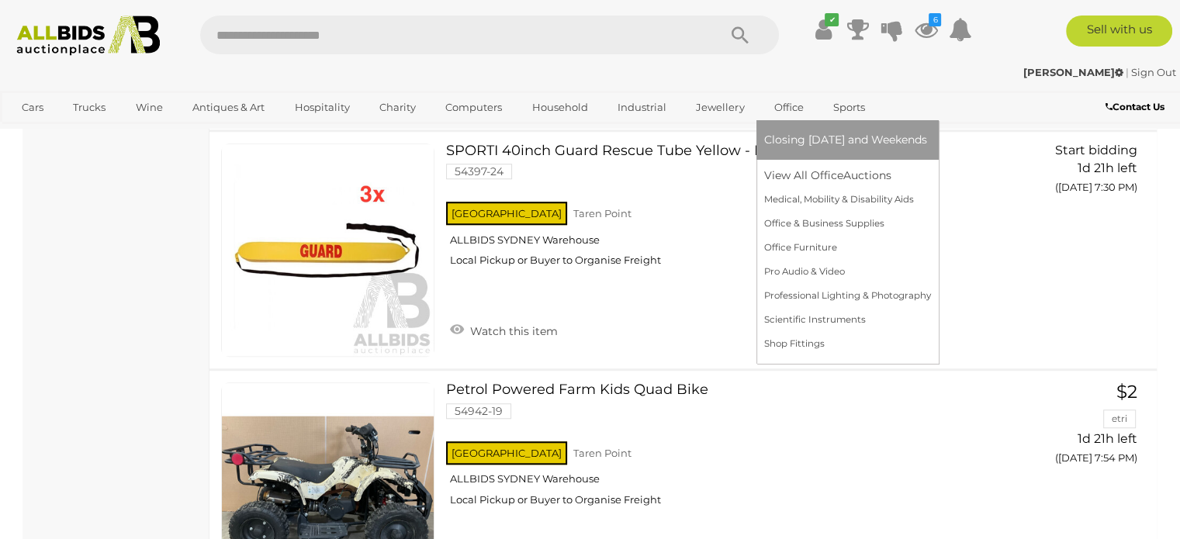
scroll to position [5357, 0]
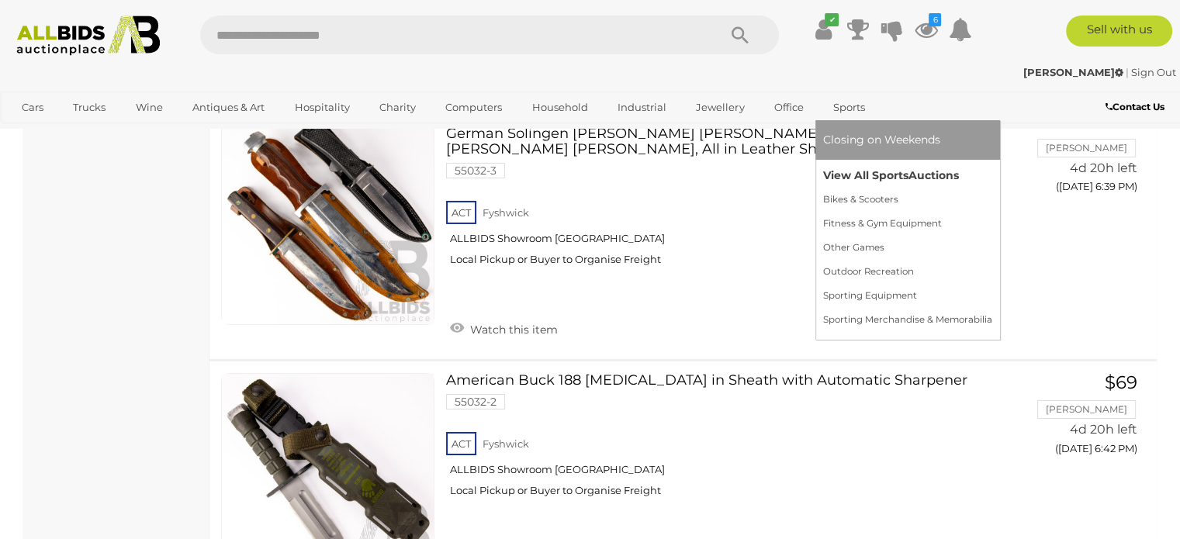
click at [863, 172] on link "View All Sports Auctions" at bounding box center [907, 176] width 169 height 24
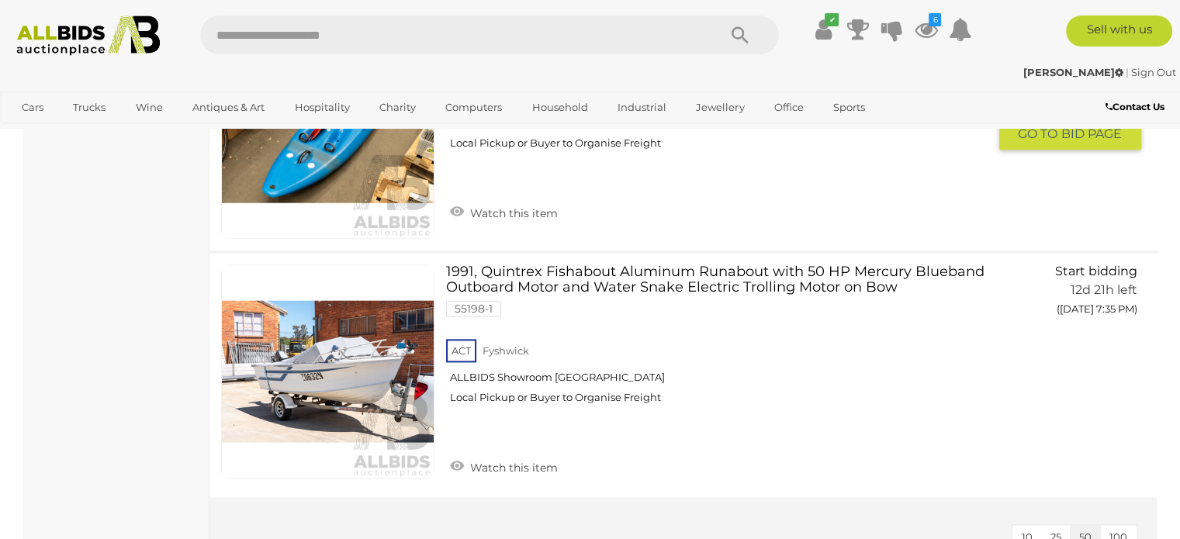
scroll to position [7965, 0]
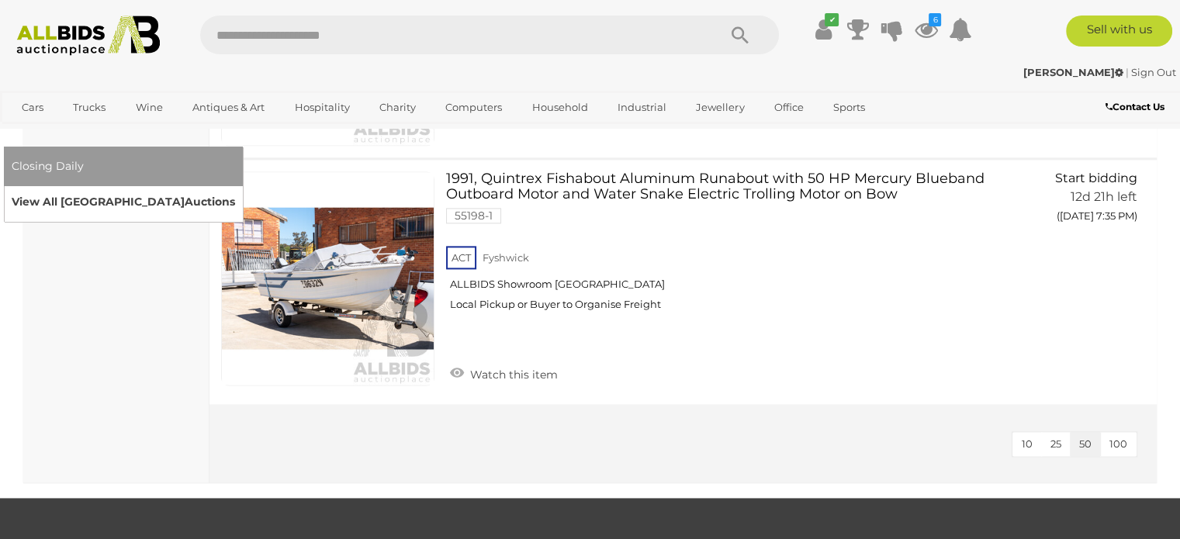
click at [235, 190] on link "View All Sydney Auctions" at bounding box center [123, 202] width 223 height 24
